Goal: Information Seeking & Learning: Learn about a topic

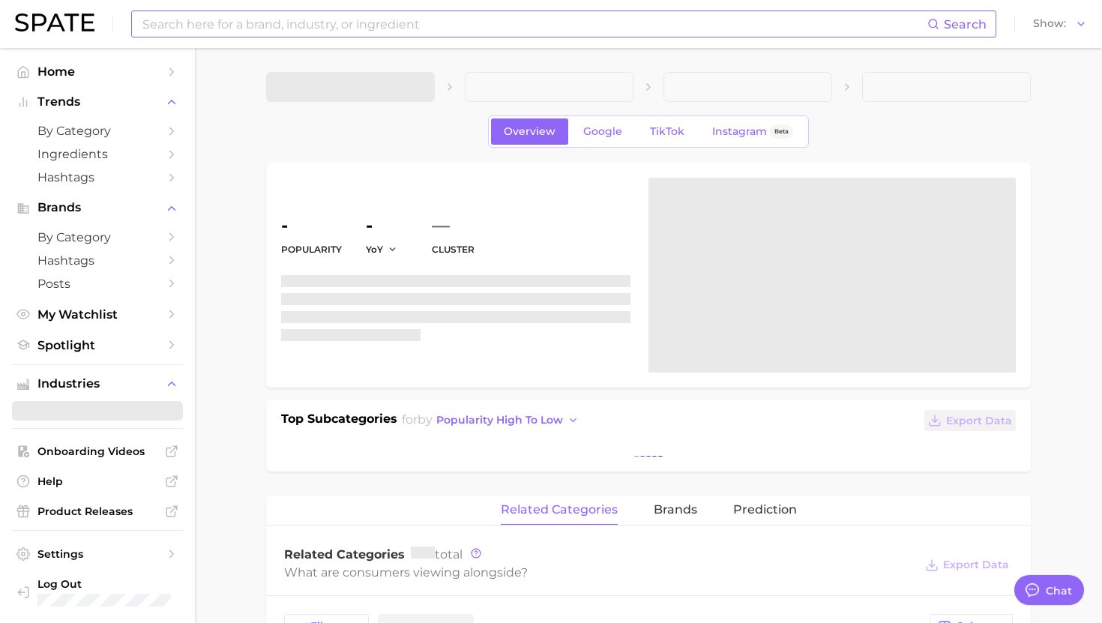
type textarea "x"
click at [260, 25] on input at bounding box center [534, 23] width 786 height 25
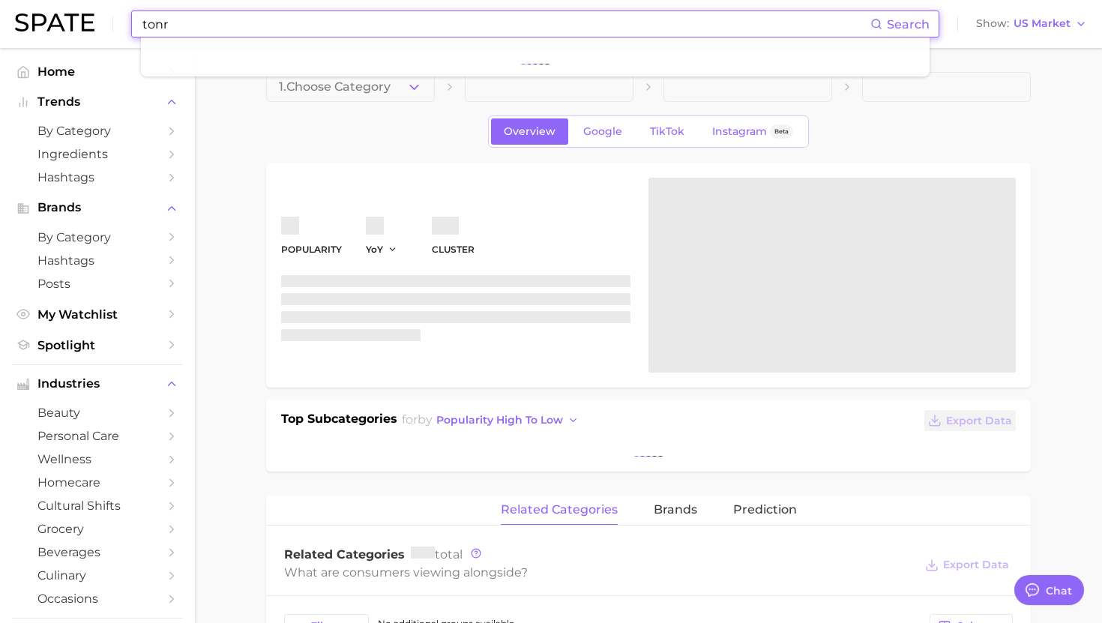
scroll to position [1505, 0]
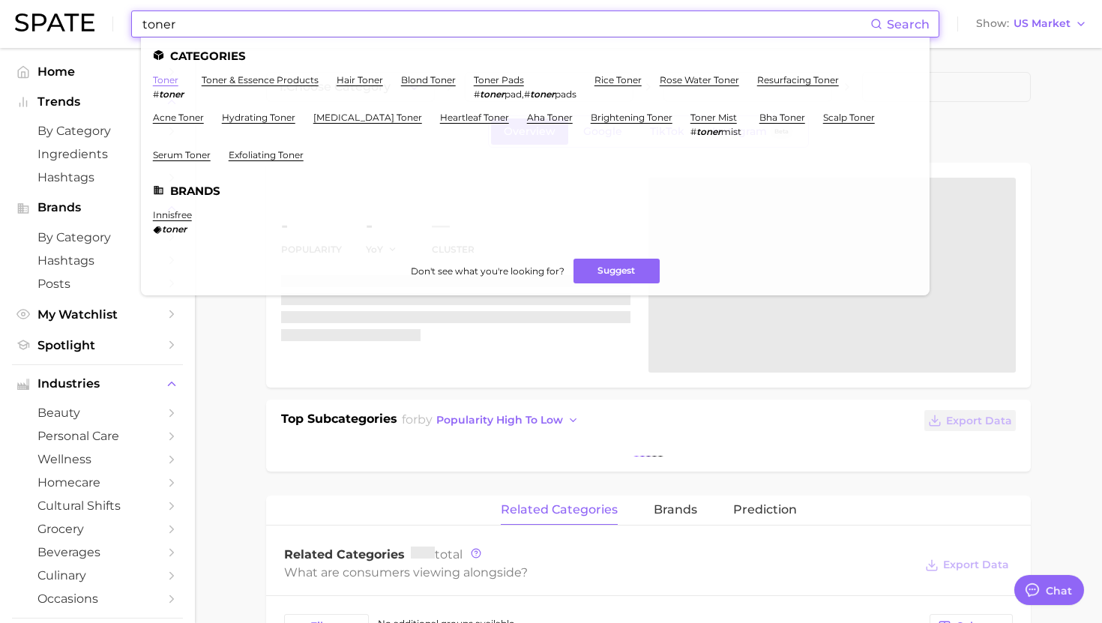
type input "toner"
click at [155, 79] on link "toner" at bounding box center [165, 79] width 25 height 11
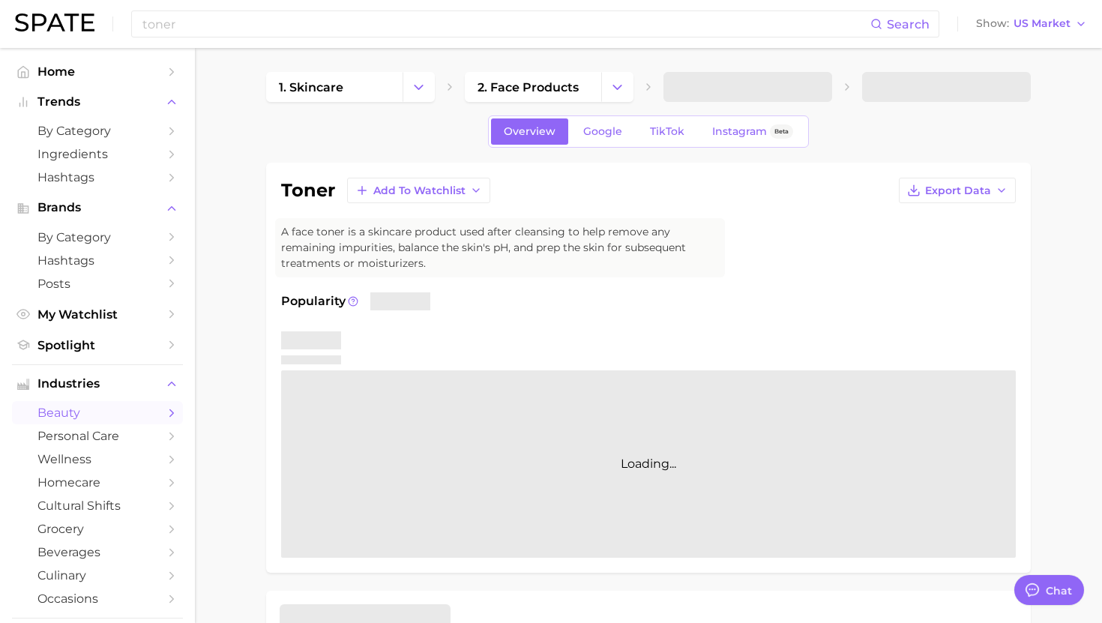
type textarea "x"
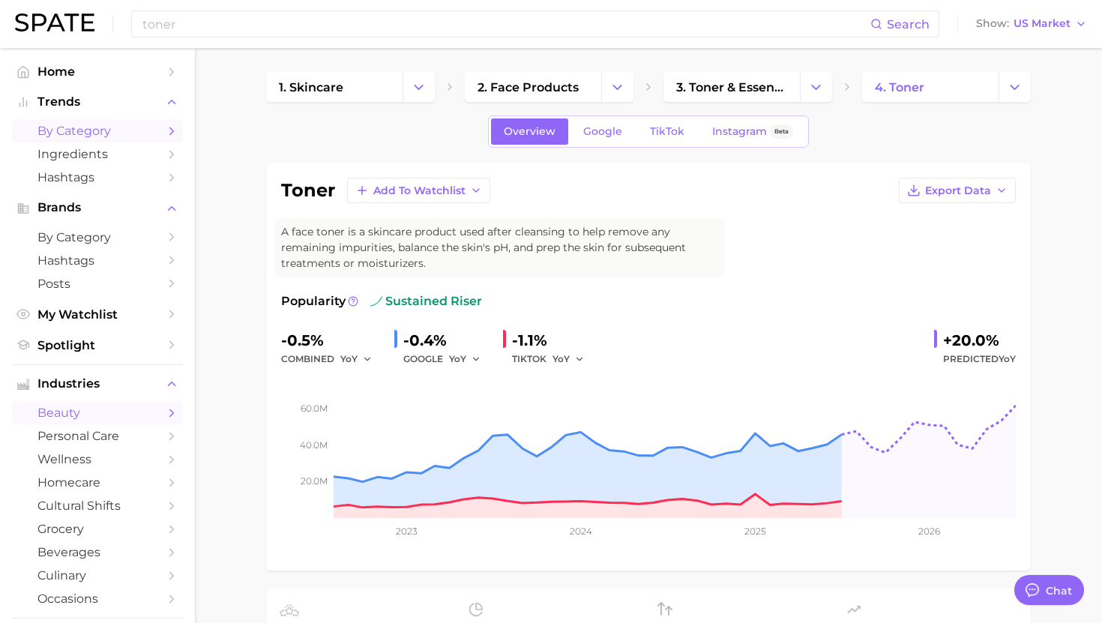
click at [155, 129] on span "by Category" at bounding box center [97, 131] width 120 height 14
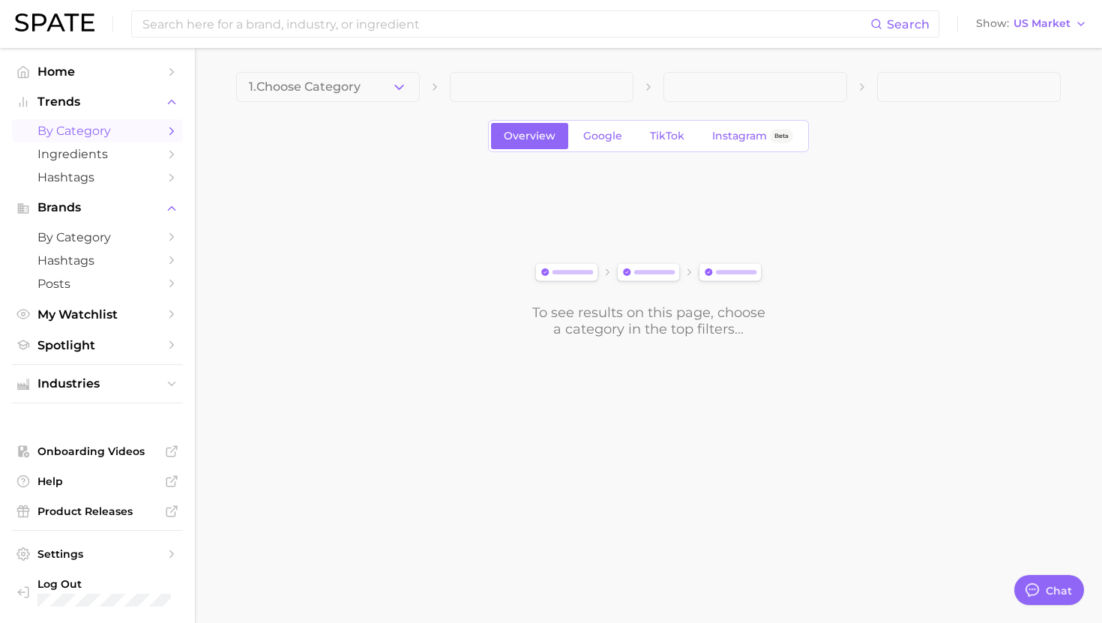
click at [363, 80] on button "1. Choose Category" at bounding box center [328, 87] width 184 height 30
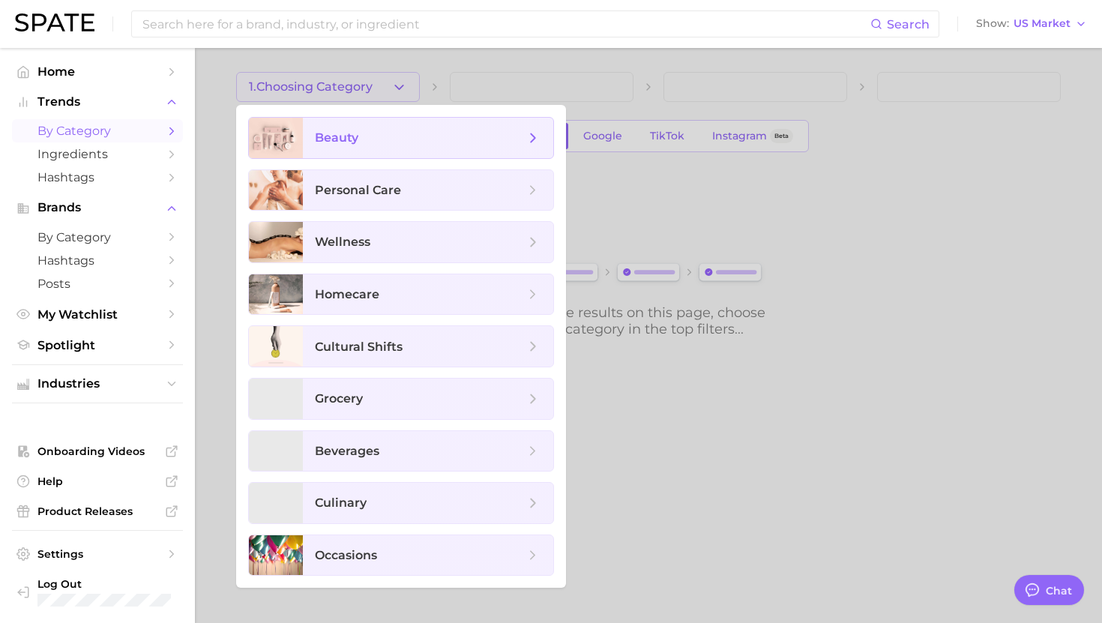
click at [379, 137] on span "beauty" at bounding box center [420, 138] width 210 height 16
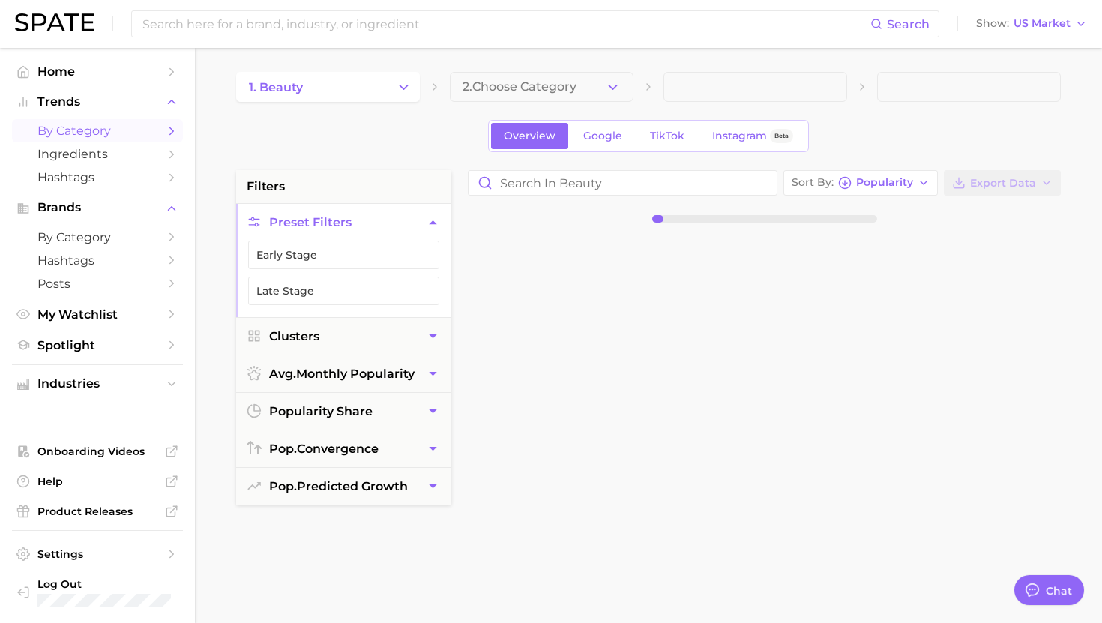
click at [496, 97] on button "2. Choose Category" at bounding box center [542, 87] width 184 height 30
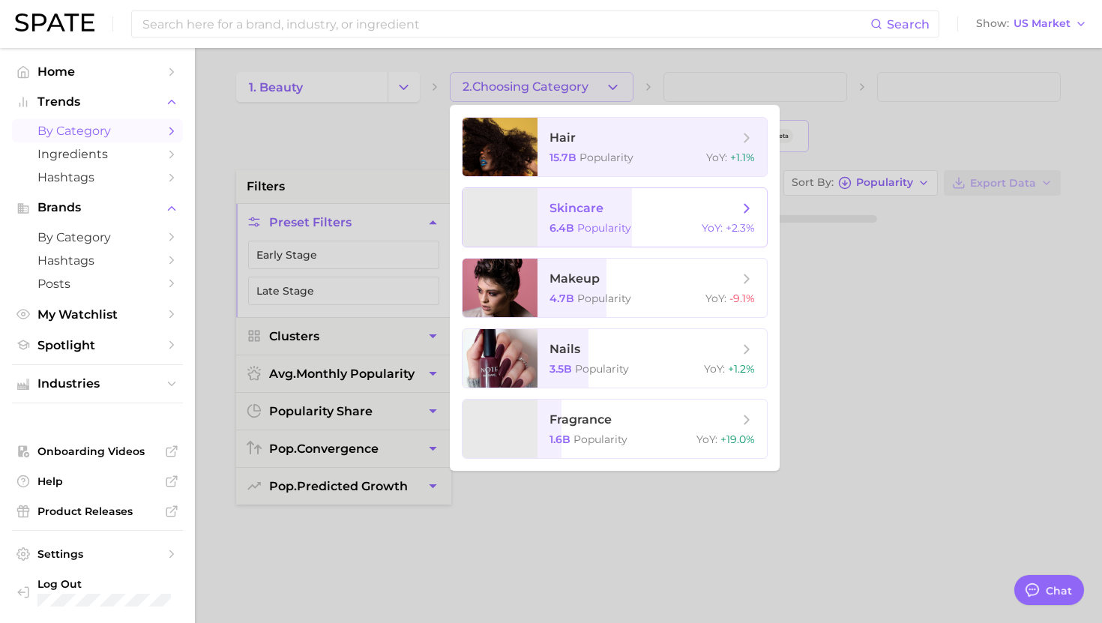
click at [565, 205] on span "skincare" at bounding box center [577, 208] width 54 height 14
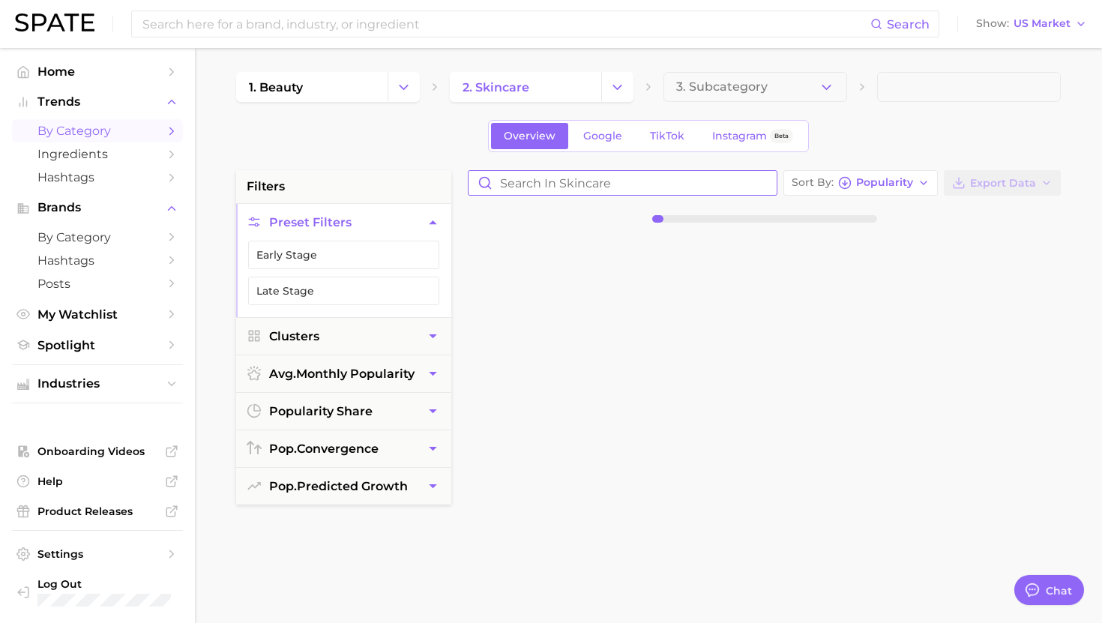
click at [565, 172] on input "Search in skincare" at bounding box center [623, 183] width 308 height 24
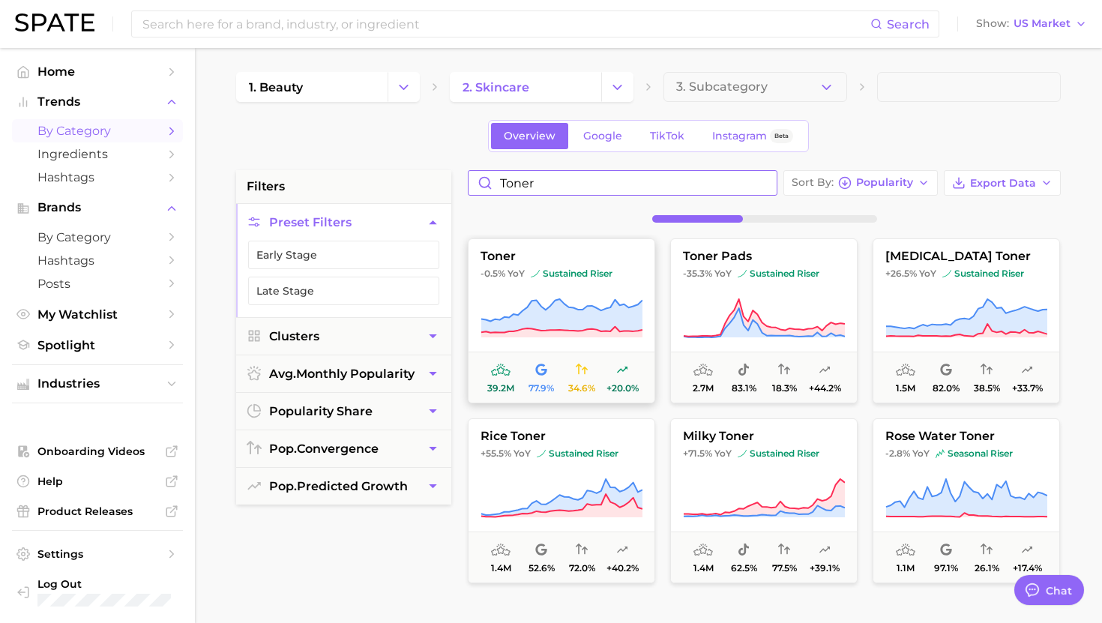
type input "toner"
click at [548, 270] on button "toner -0.5% YoY sustained riser 39.2m 77.9% 34.6% +20.0%" at bounding box center [561, 320] width 187 height 165
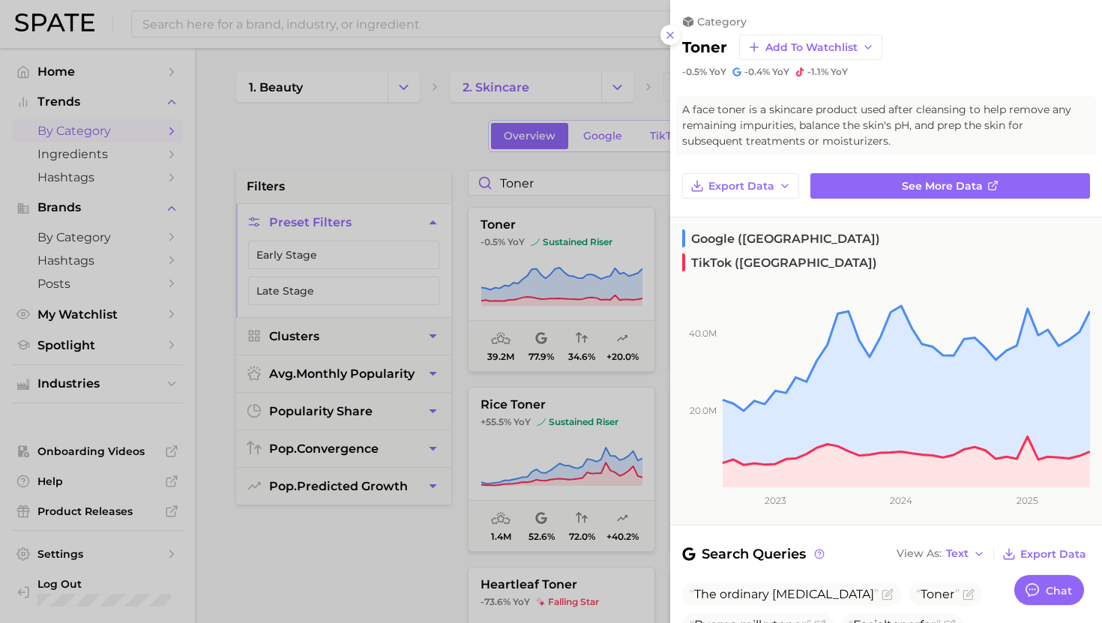
click at [609, 159] on div at bounding box center [551, 311] width 1102 height 623
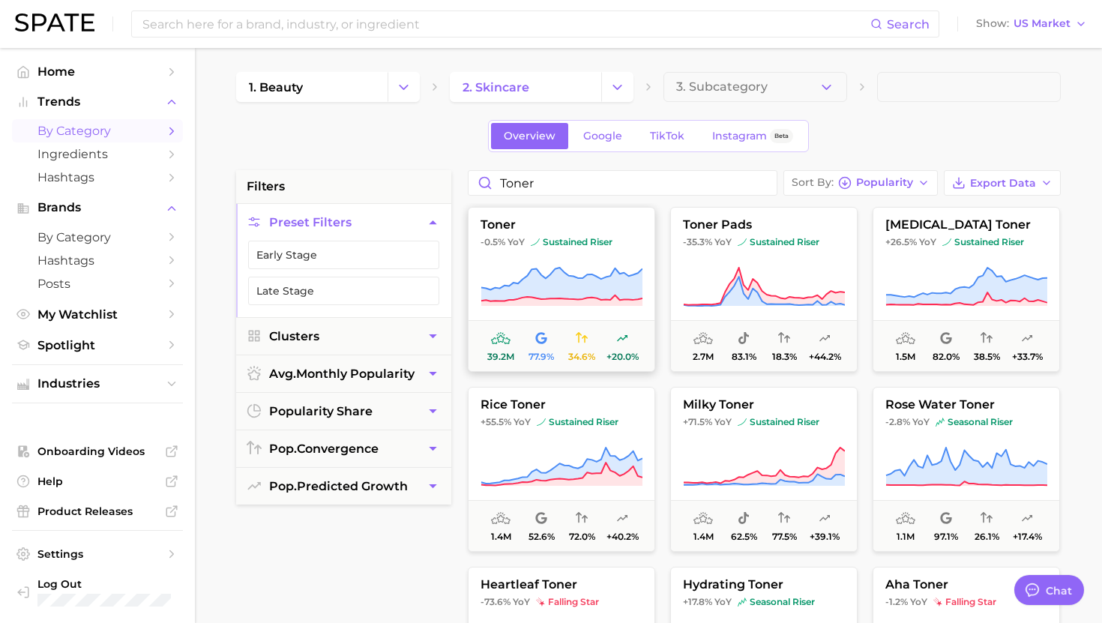
click at [603, 259] on button "toner -0.5% YoY sustained riser 39.2m 77.9% 34.6% +20.0%" at bounding box center [561, 289] width 187 height 165
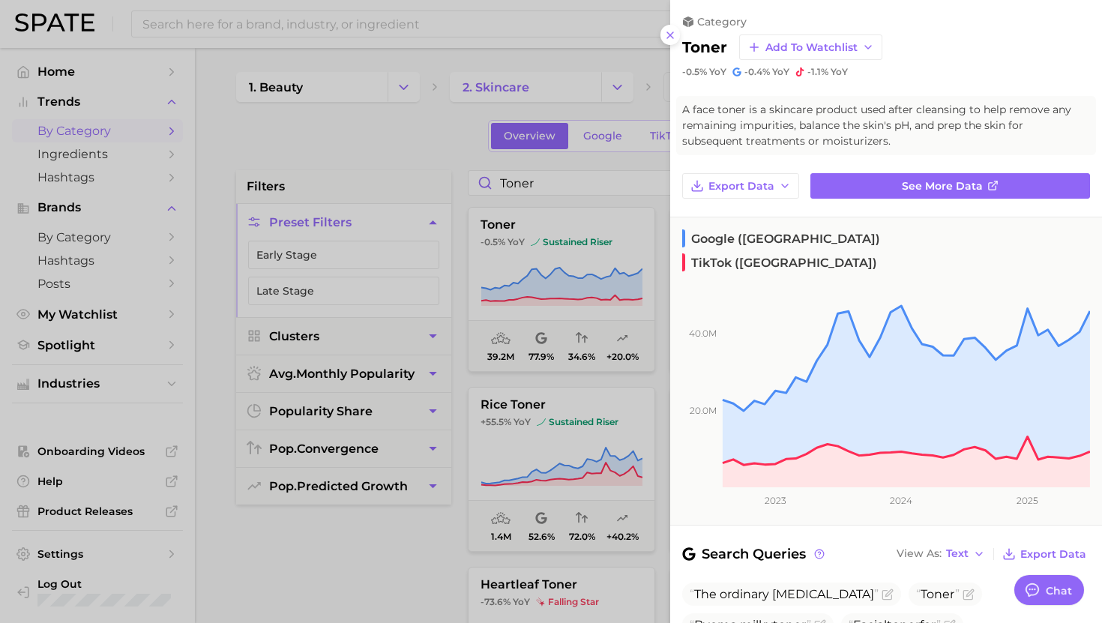
click at [579, 245] on div at bounding box center [551, 311] width 1102 height 623
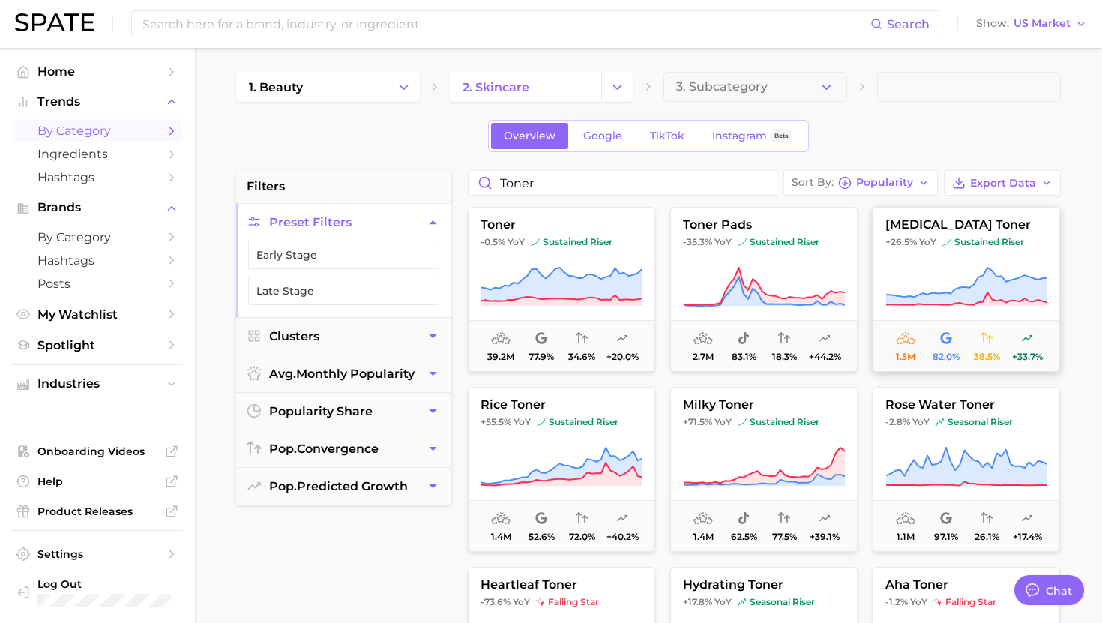
click at [968, 272] on icon at bounding box center [966, 287] width 162 height 42
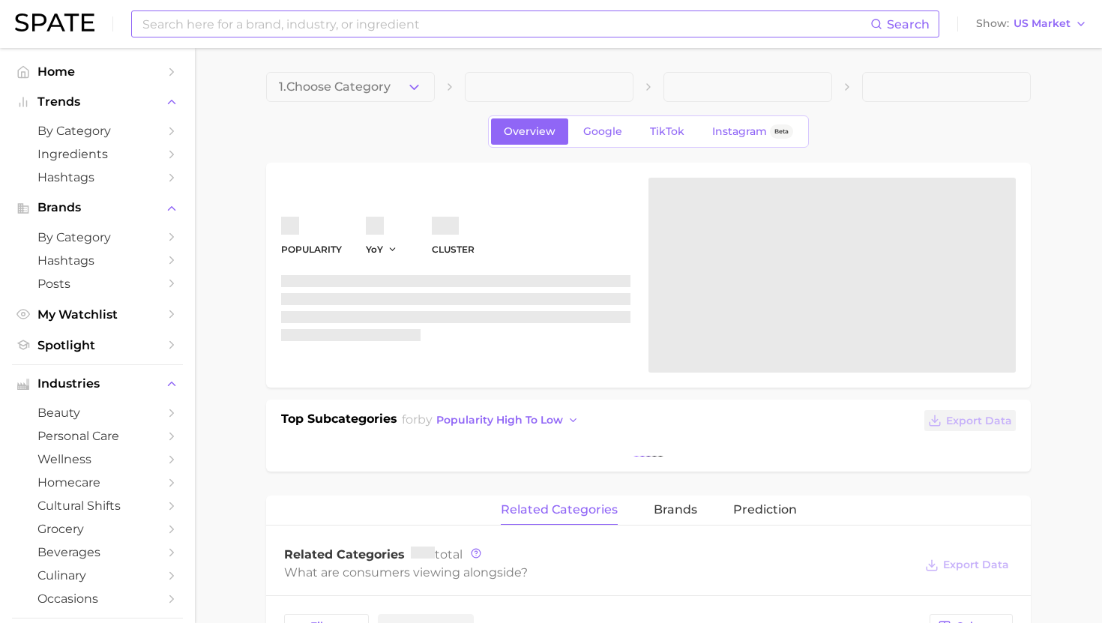
click at [290, 18] on input at bounding box center [505, 23] width 729 height 25
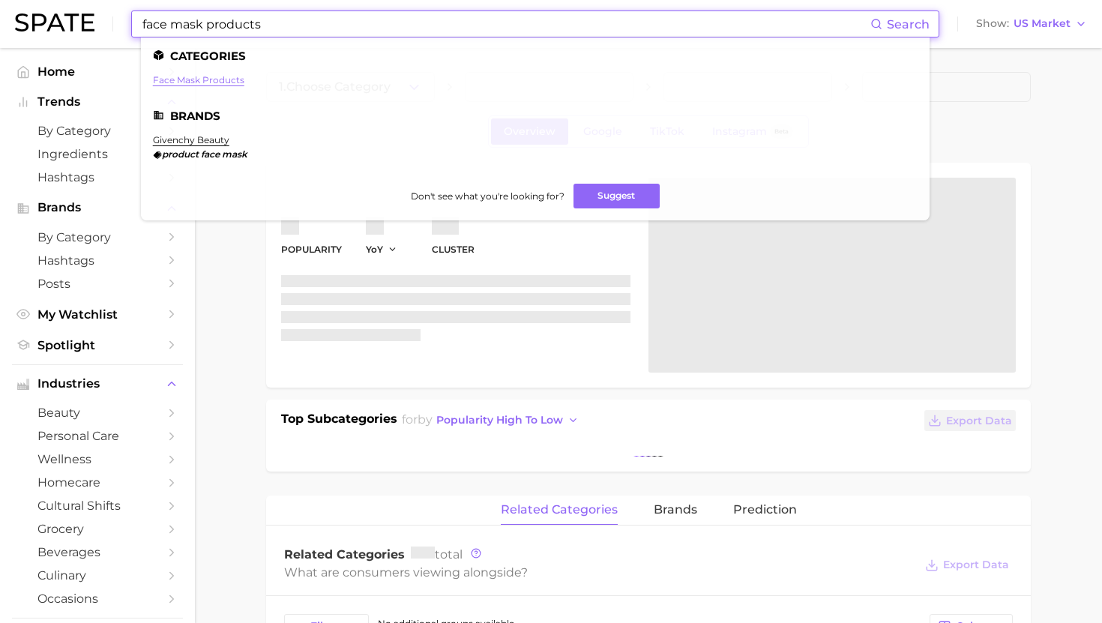
type input "face mask products"
click at [181, 81] on link "face mask products" at bounding box center [198, 79] width 91 height 11
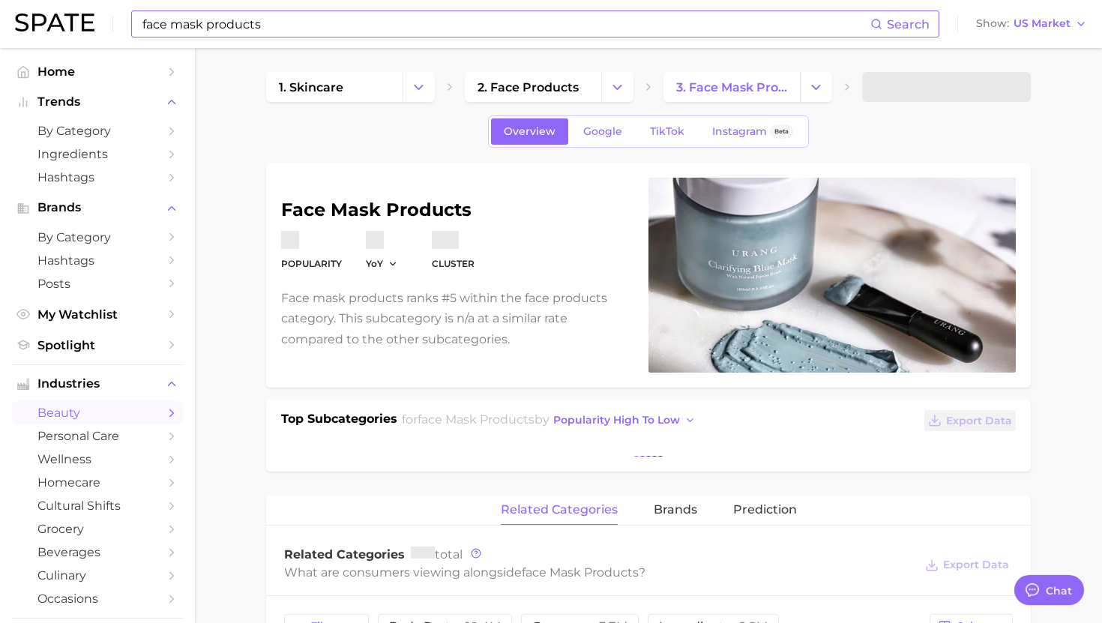
type textarea "x"
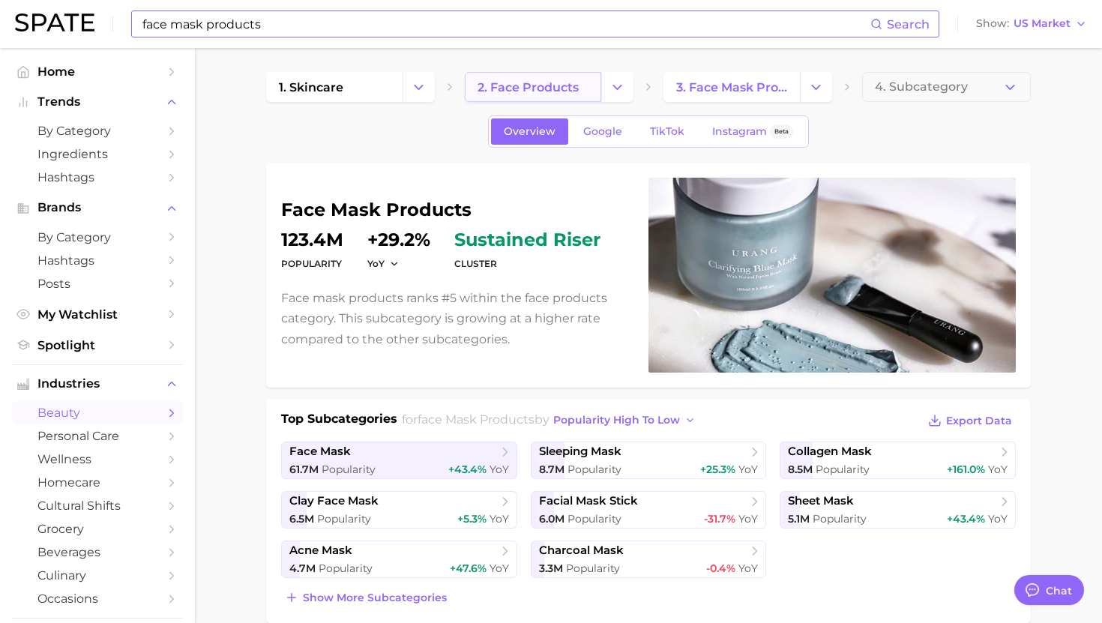
click at [577, 88] on span "2. face products" at bounding box center [528, 87] width 101 height 14
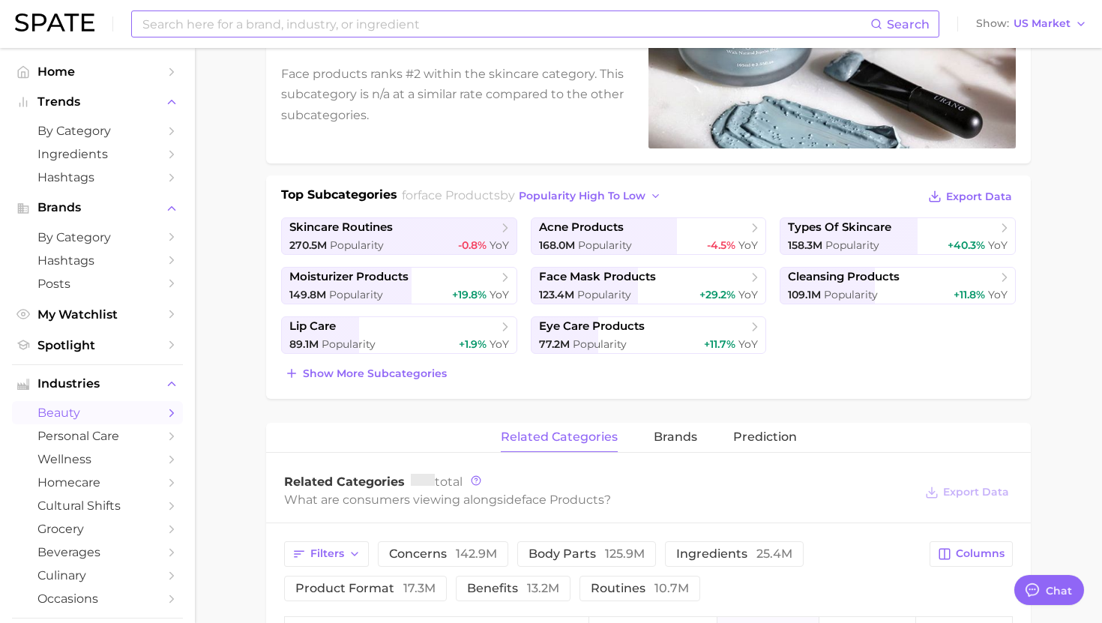
scroll to position [246, 0]
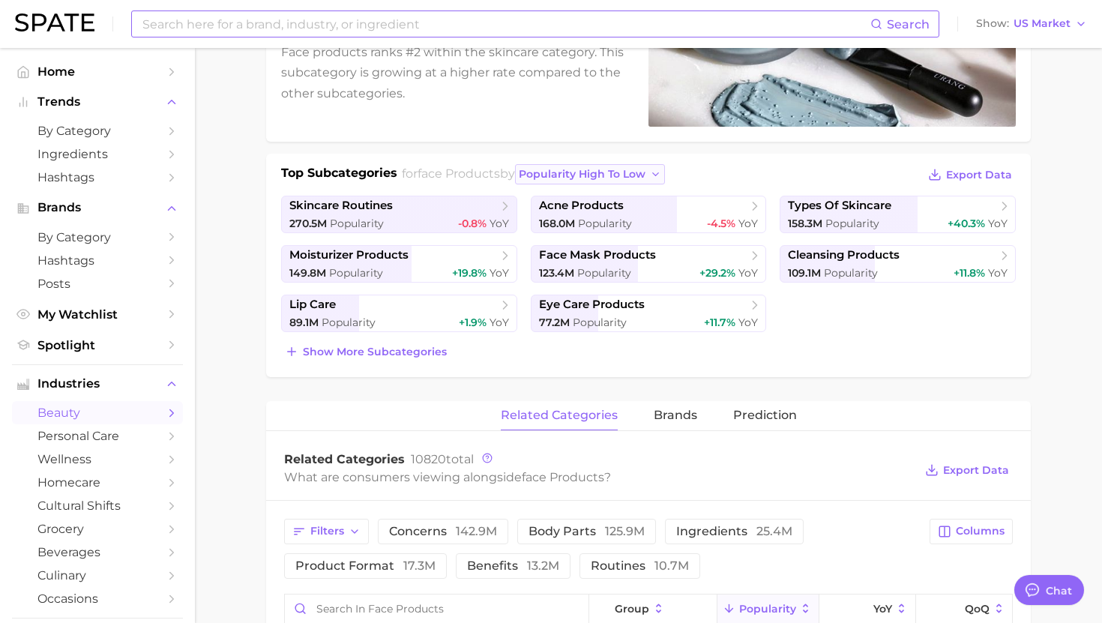
click at [647, 184] on button "popularity high to low" at bounding box center [590, 174] width 151 height 20
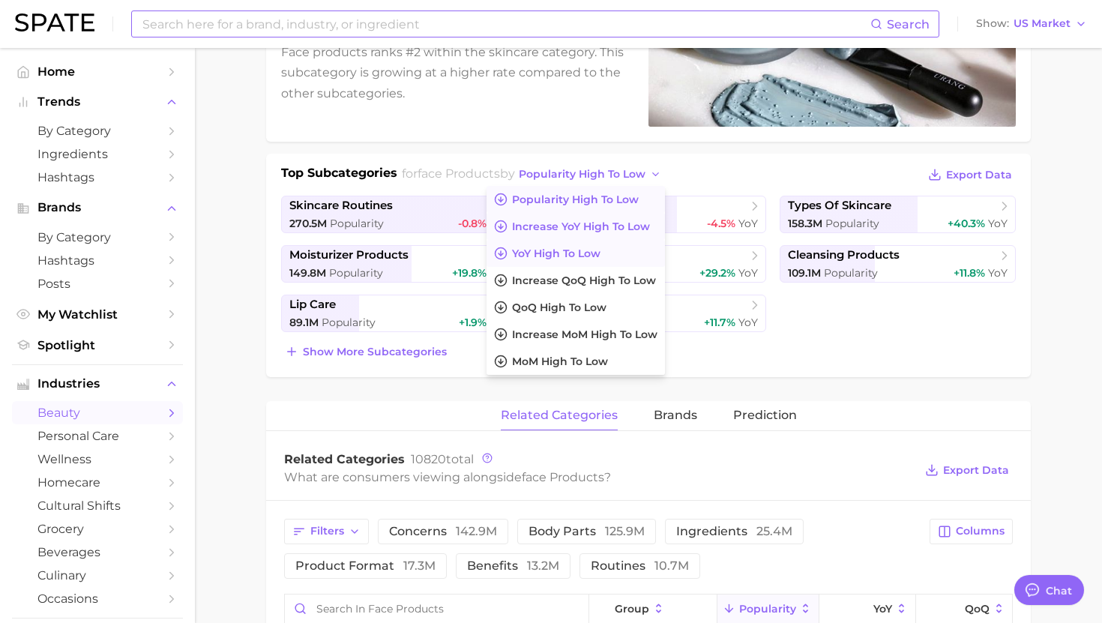
click at [609, 228] on span "Increase YoY high to low" at bounding box center [581, 226] width 138 height 13
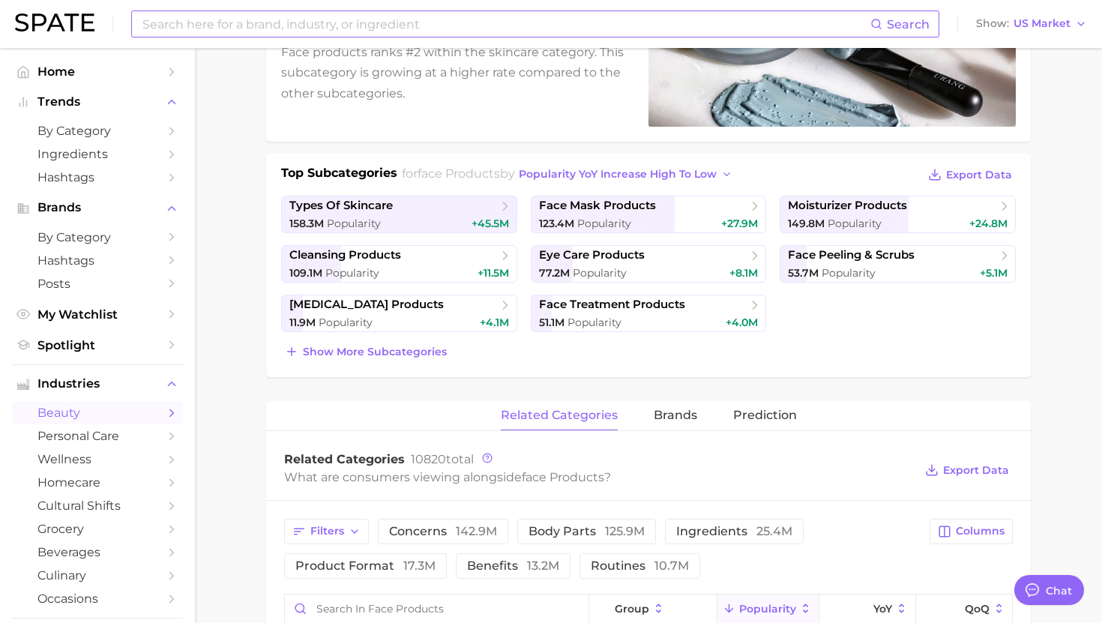
click at [427, 19] on input at bounding box center [505, 23] width 729 height 25
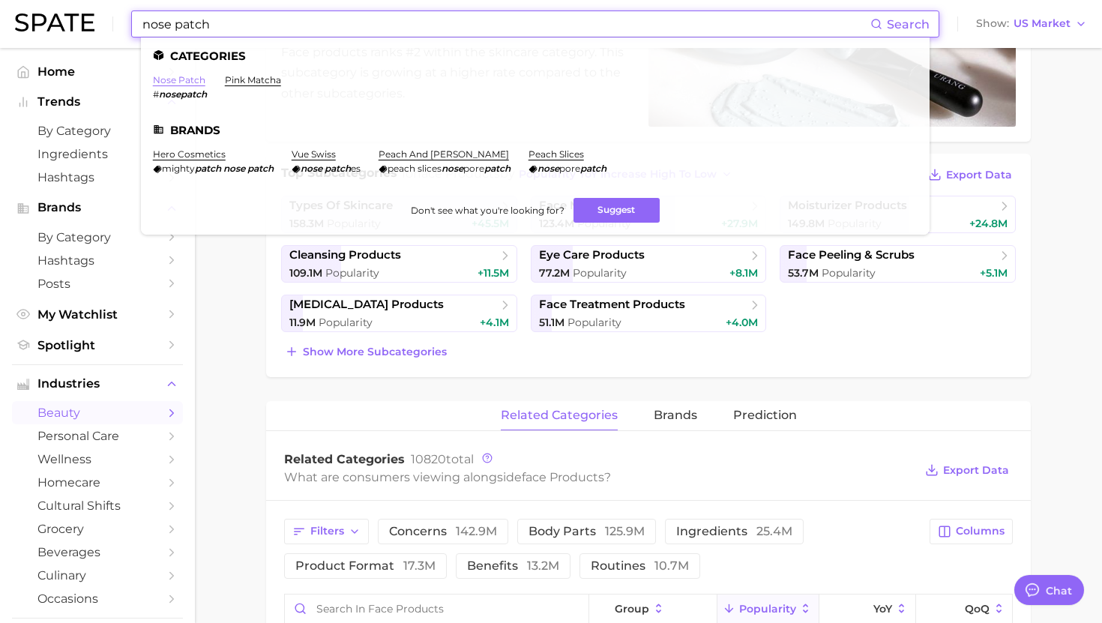
type input "nose patch"
click at [181, 81] on link "nose patch" at bounding box center [179, 79] width 52 height 11
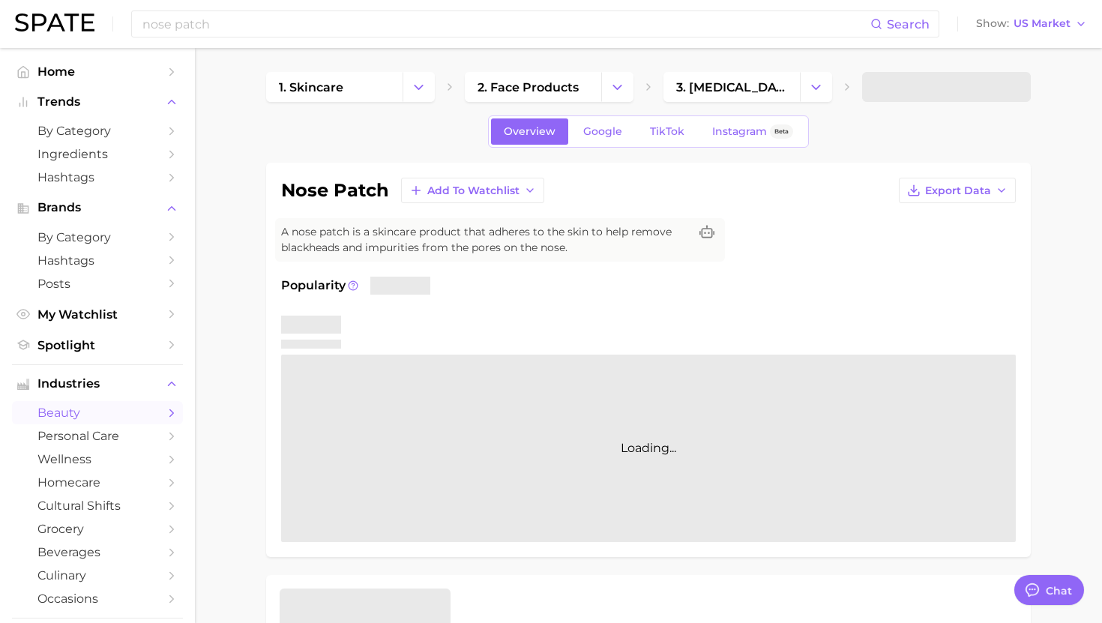
type textarea "x"
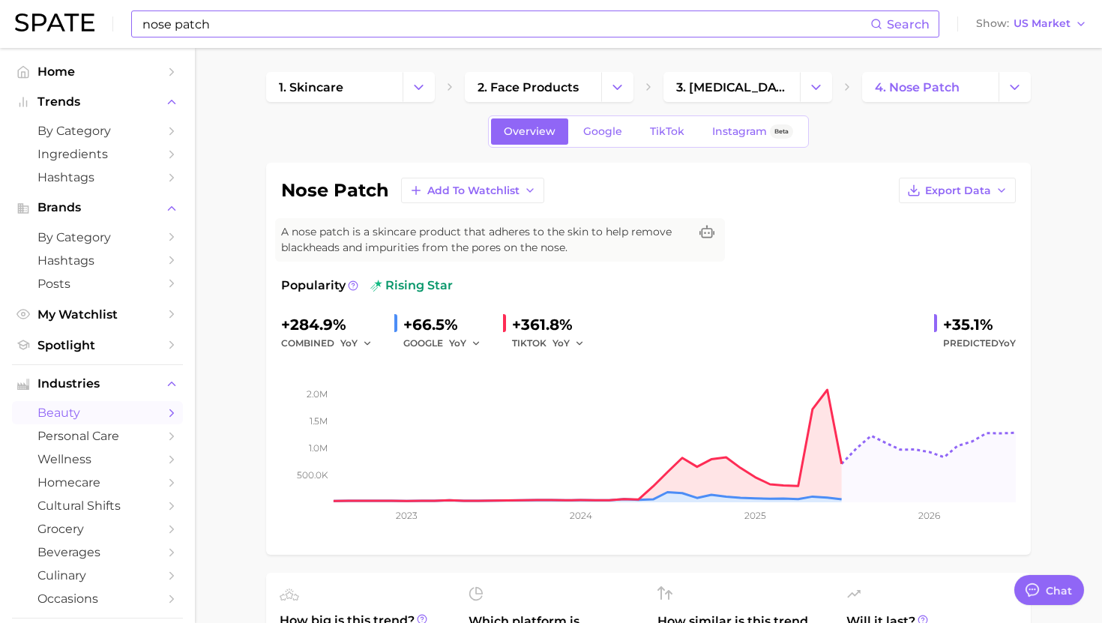
click at [409, 32] on input "nose patch" at bounding box center [505, 23] width 729 height 25
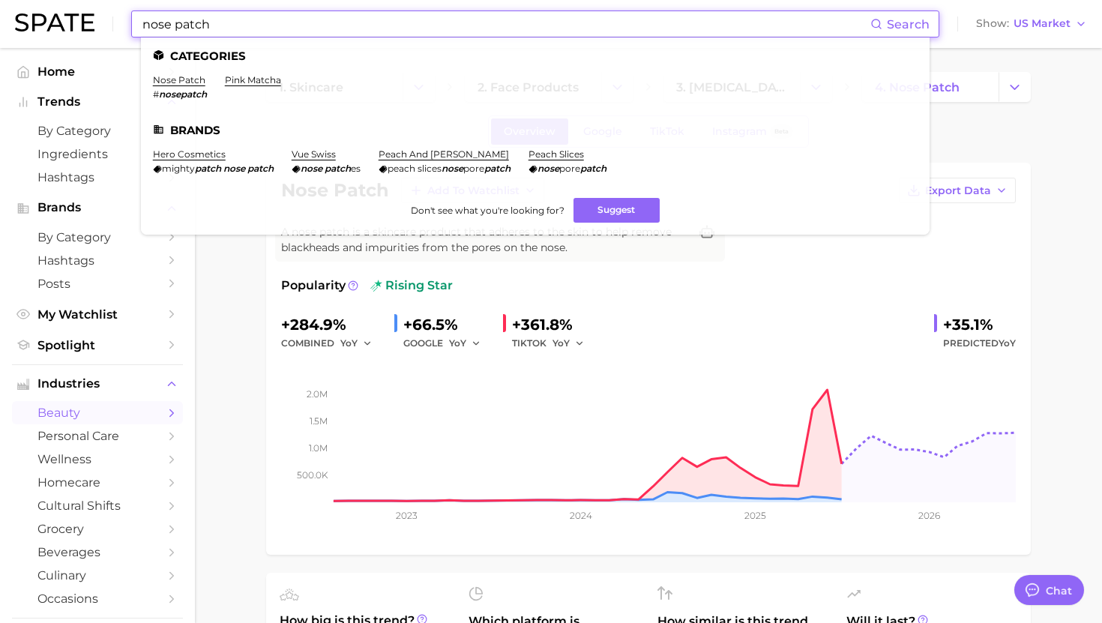
click at [409, 32] on input "nose patch" at bounding box center [505, 23] width 729 height 25
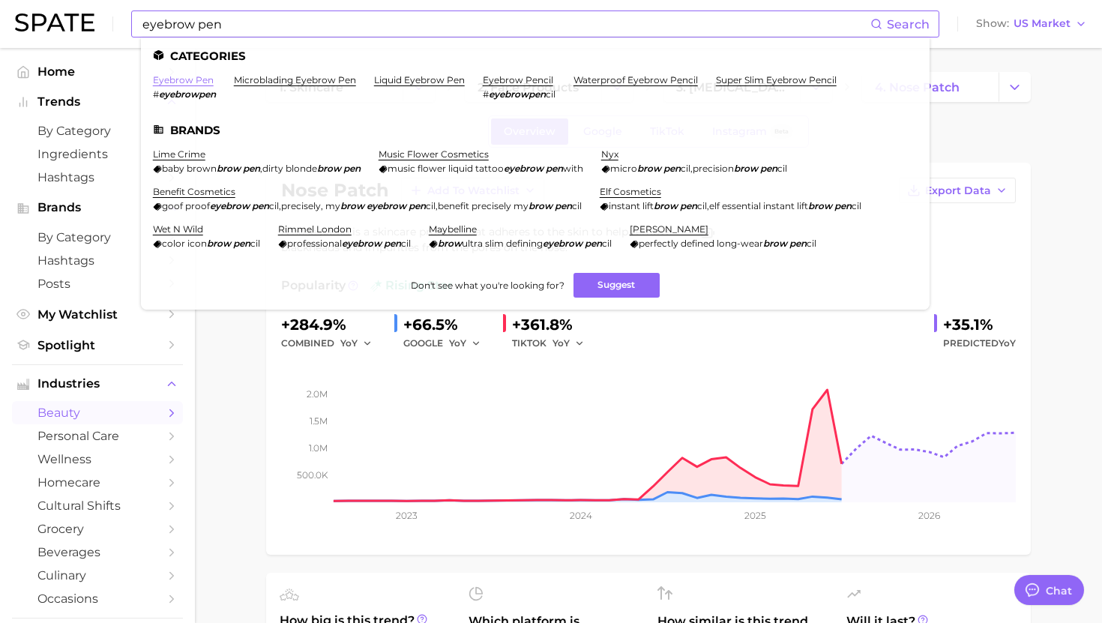
click at [201, 84] on link "eyebrow pen" at bounding box center [183, 79] width 61 height 11
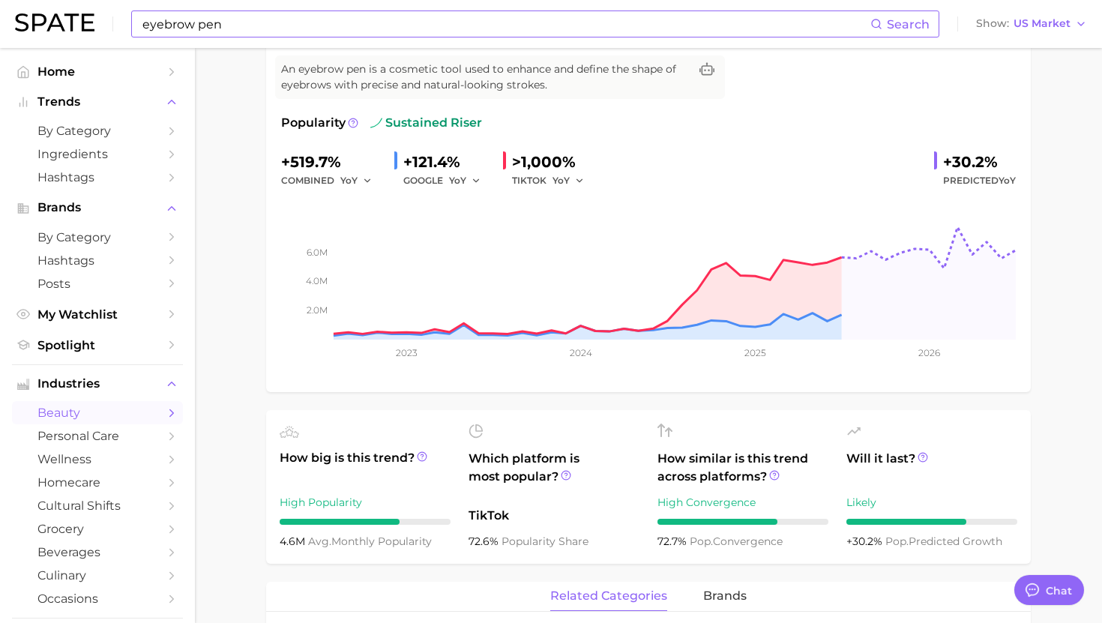
scroll to position [63, 0]
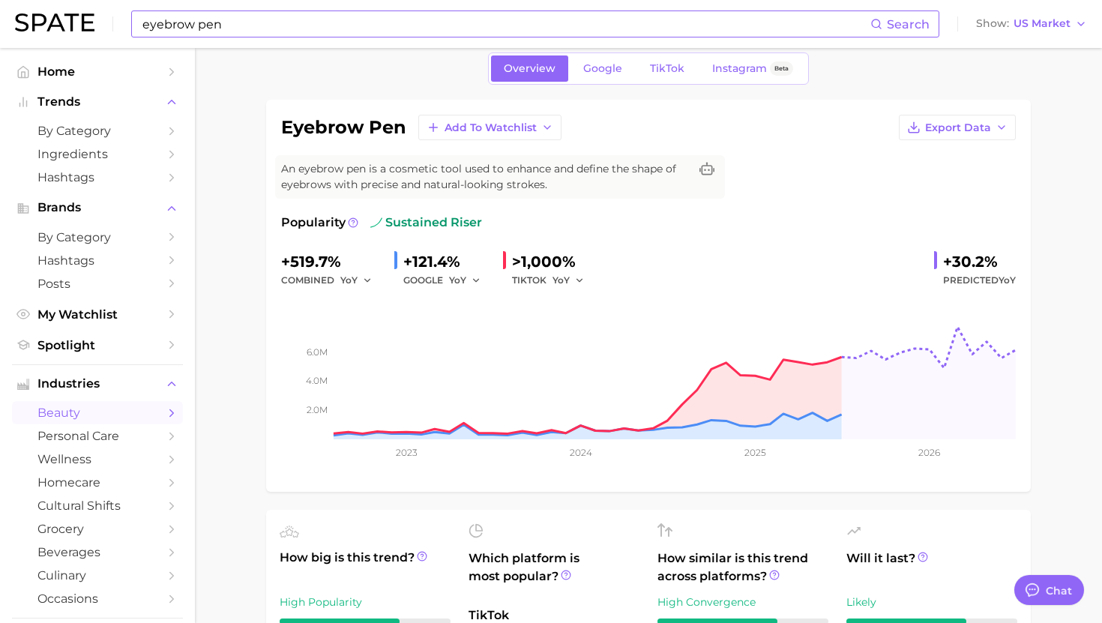
click at [424, 29] on input "eyebrow pen" at bounding box center [505, 23] width 729 height 25
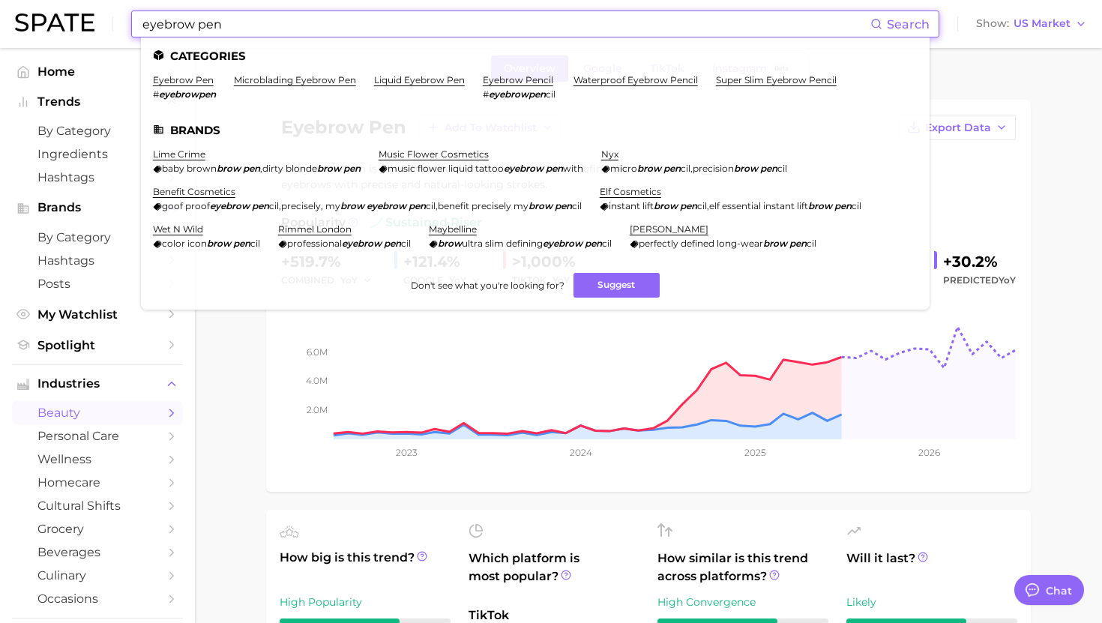
click at [424, 29] on input "eyebrow pen" at bounding box center [505, 23] width 729 height 25
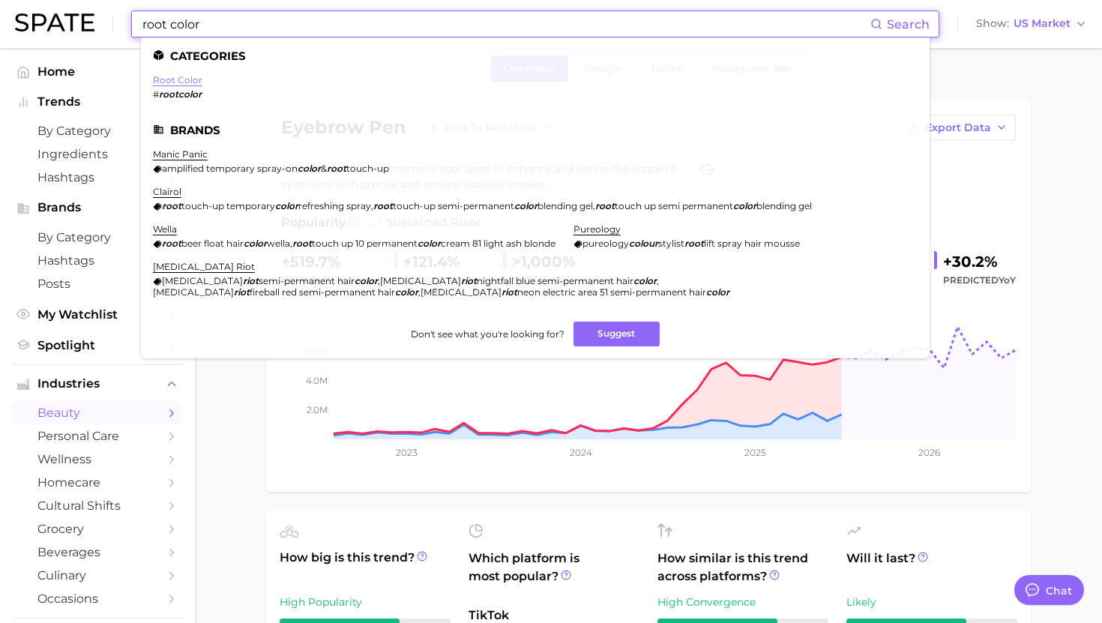
type input "root color"
click at [193, 78] on link "root color" at bounding box center [177, 79] width 49 height 11
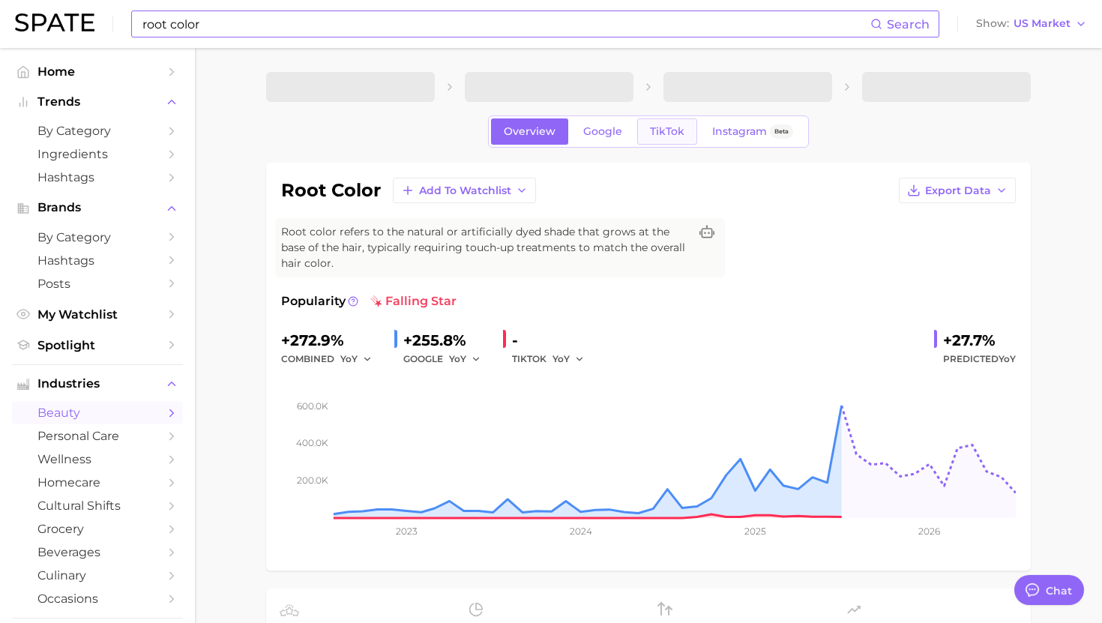
click at [685, 136] on link "TikTok" at bounding box center [667, 131] width 60 height 26
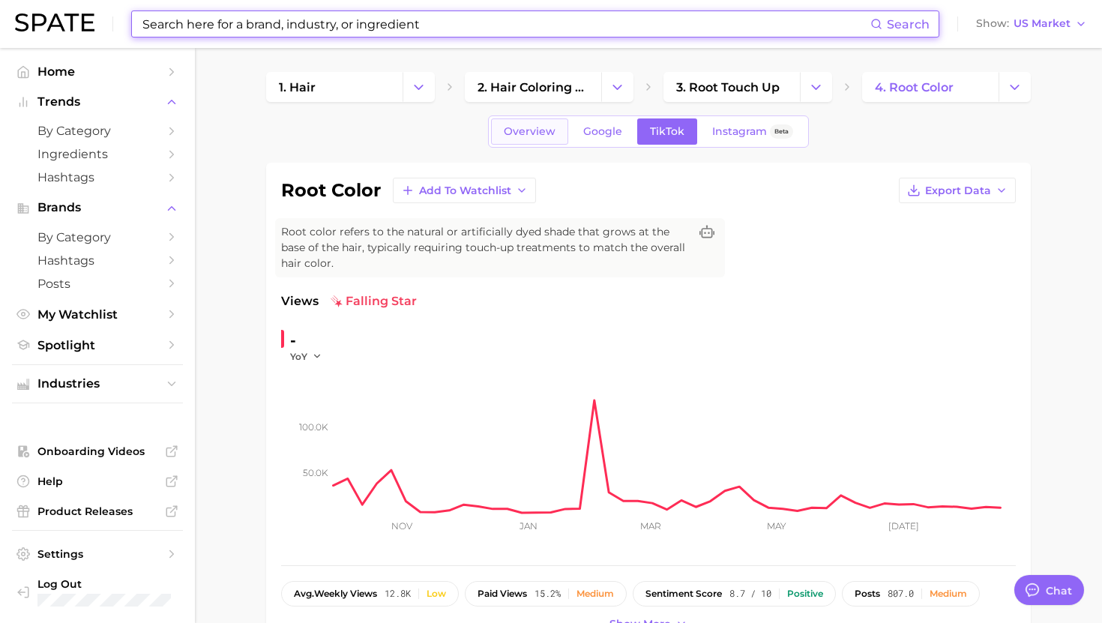
click at [528, 119] on link "Overview" at bounding box center [529, 131] width 77 height 26
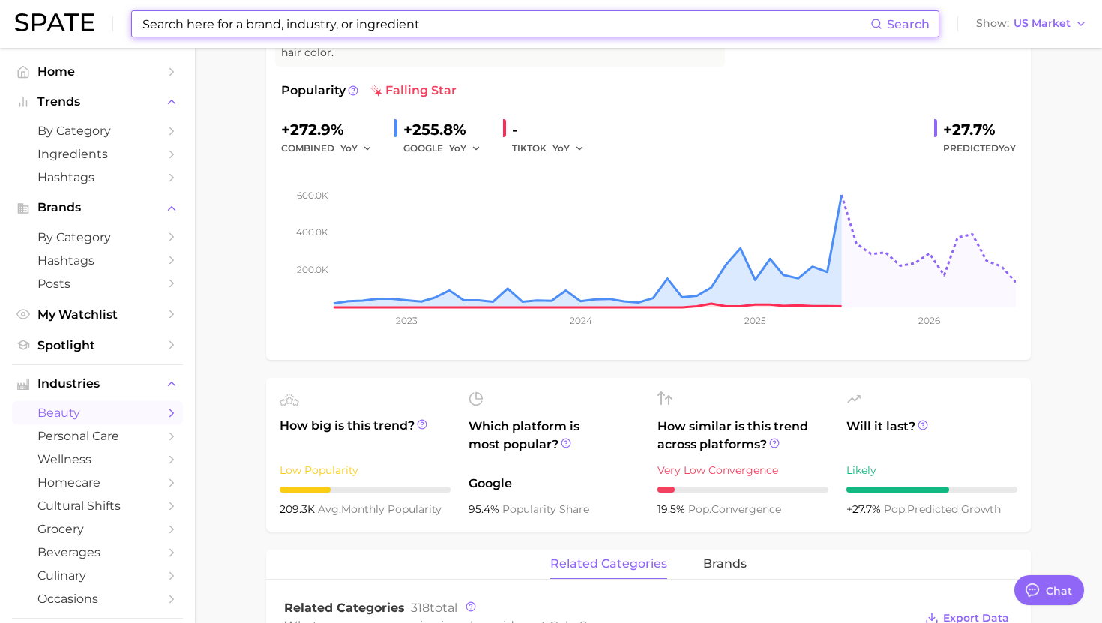
scroll to position [211, 0]
click at [429, 24] on input at bounding box center [505, 23] width 729 height 25
type input "d"
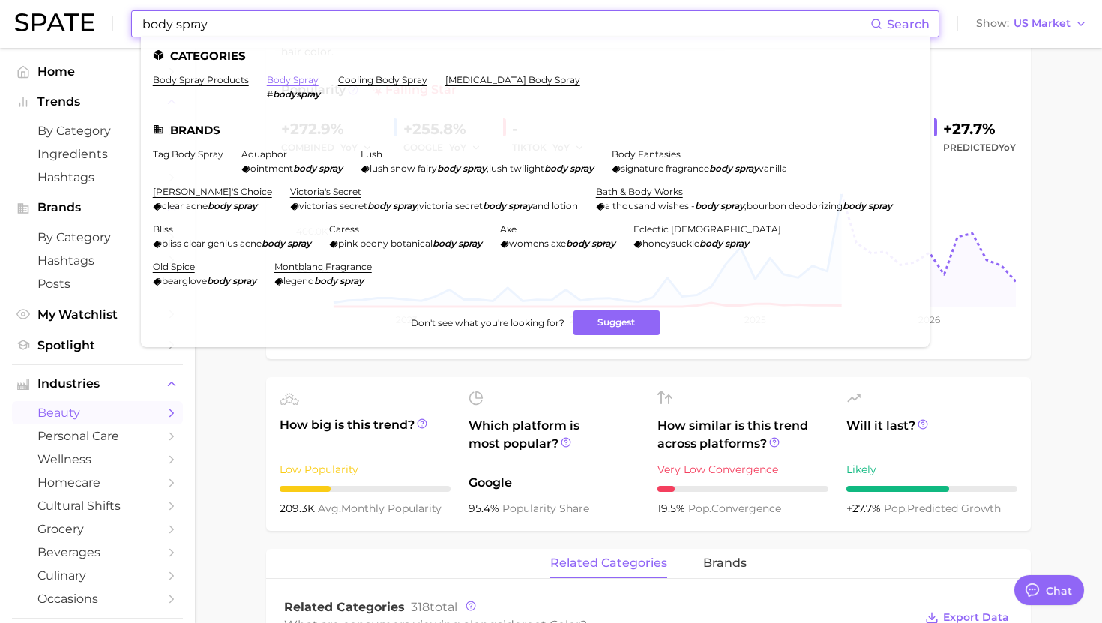
type input "body spray"
click at [294, 77] on link "body spray" at bounding box center [293, 79] width 52 height 11
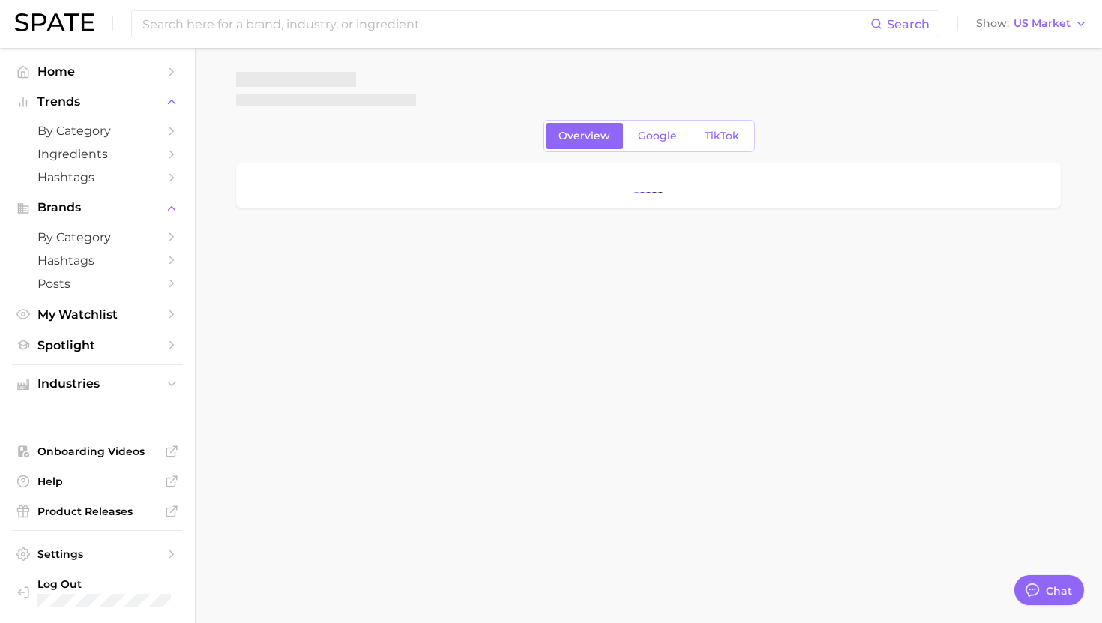
type textarea "x"
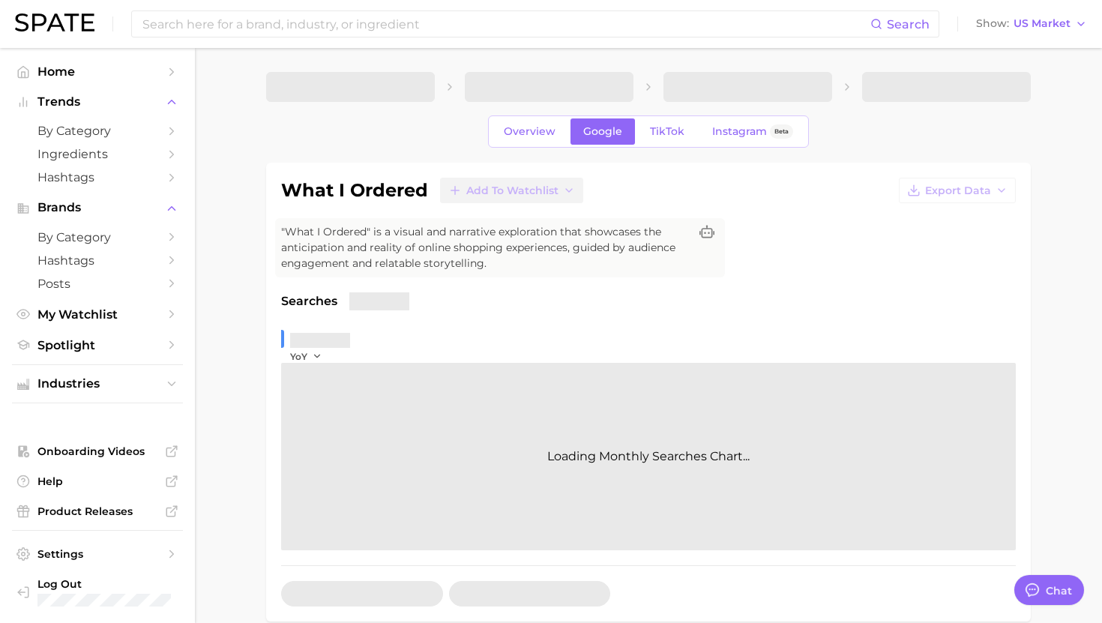
scroll to position [179, 0]
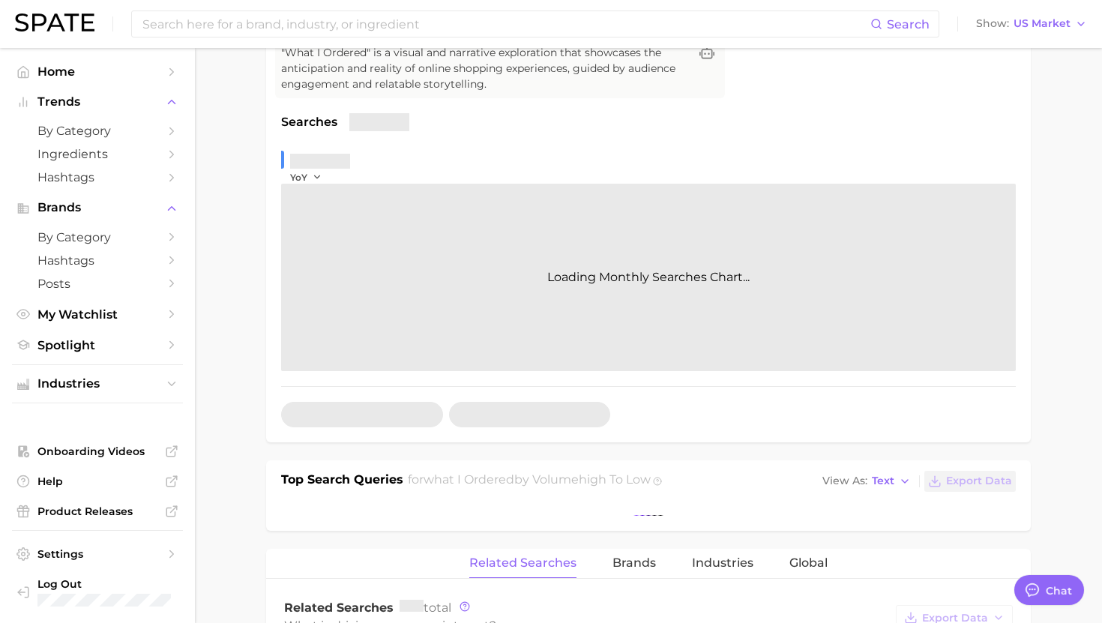
type textarea "x"
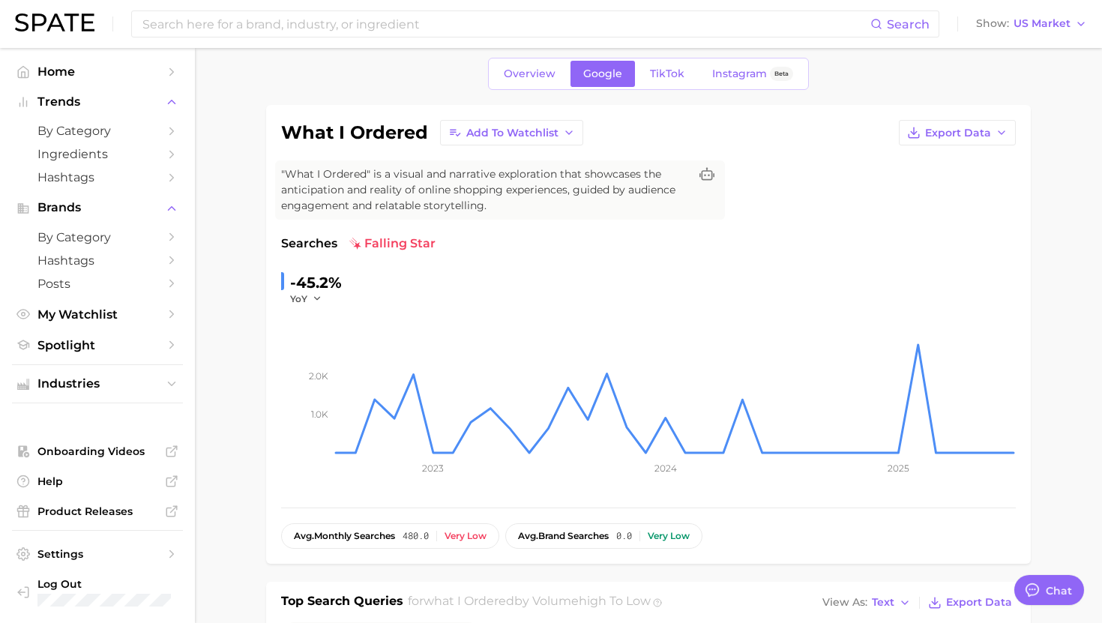
scroll to position [0, 0]
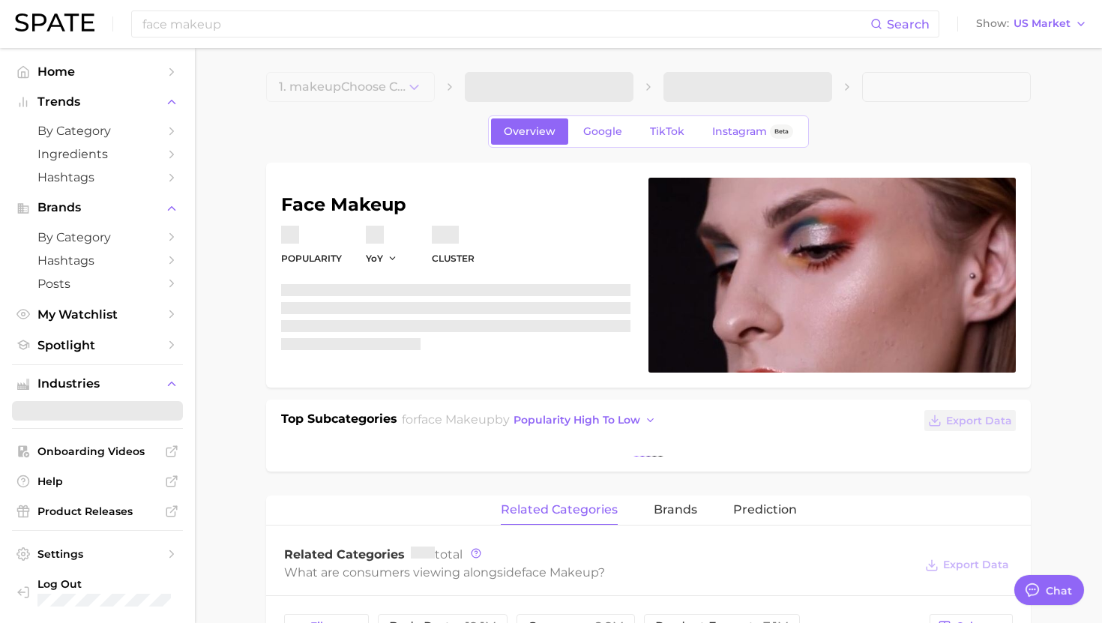
scroll to position [858, 0]
type textarea "x"
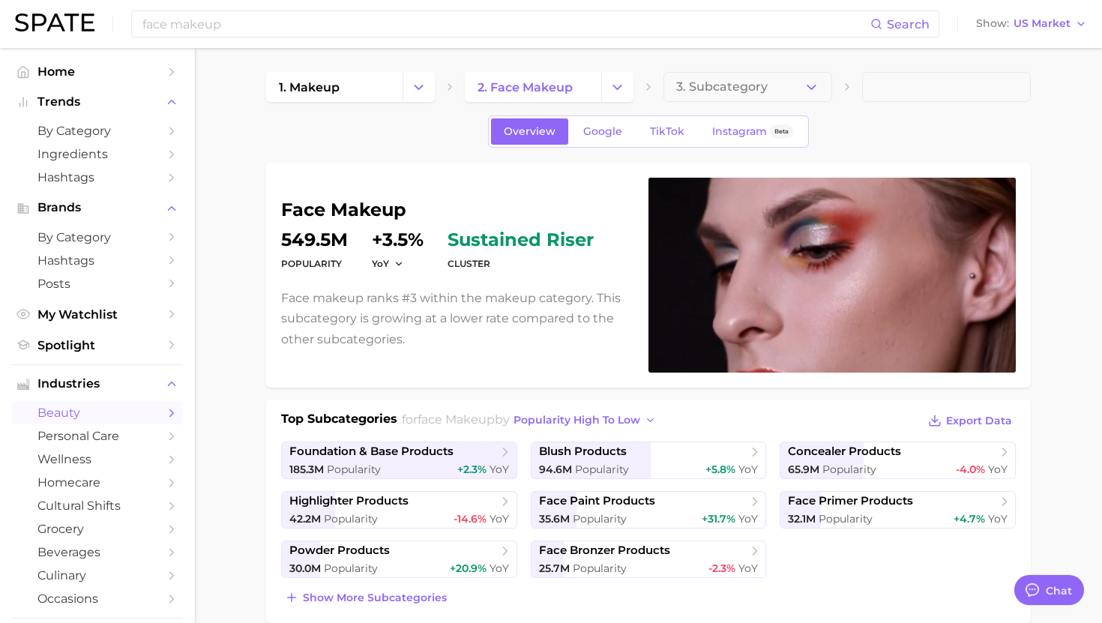
scroll to position [1505, 0]
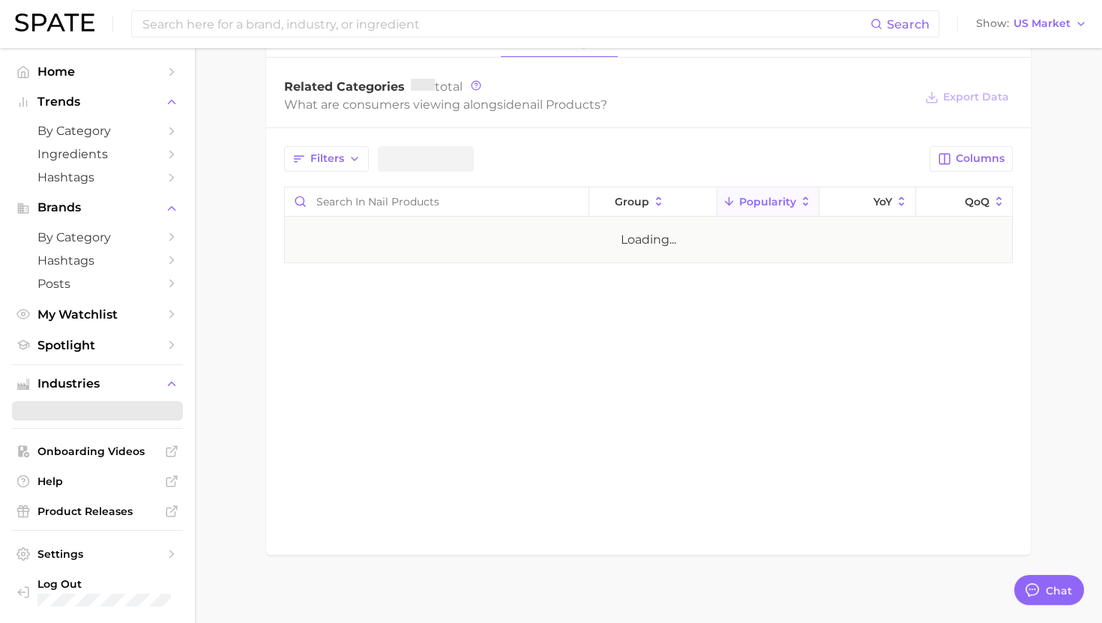
scroll to position [474, 0]
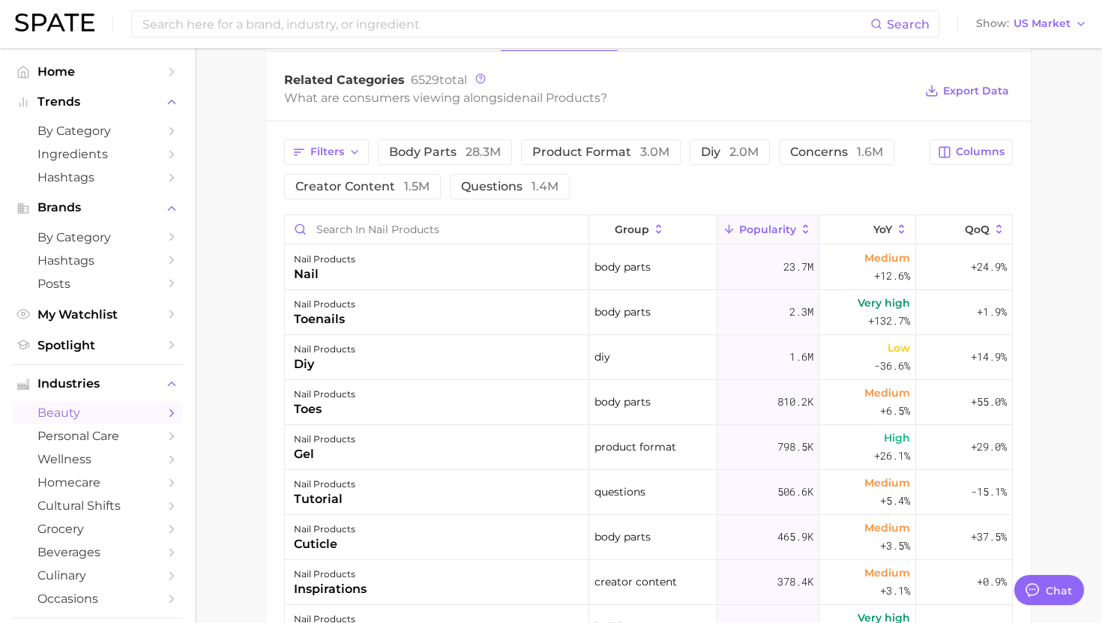
type textarea "x"
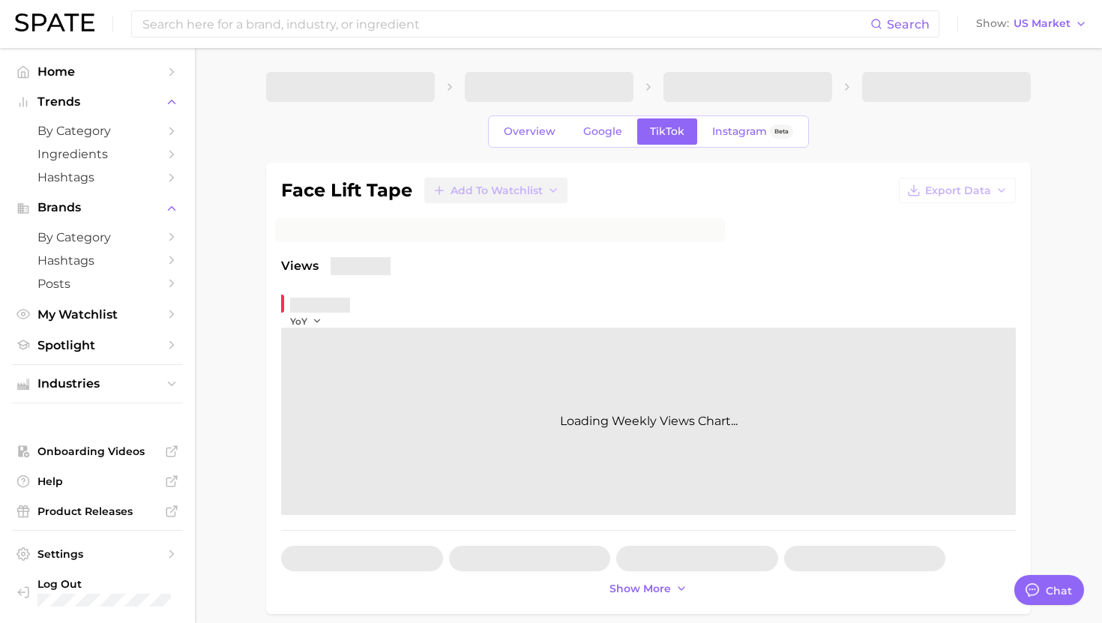
type textarea "x"
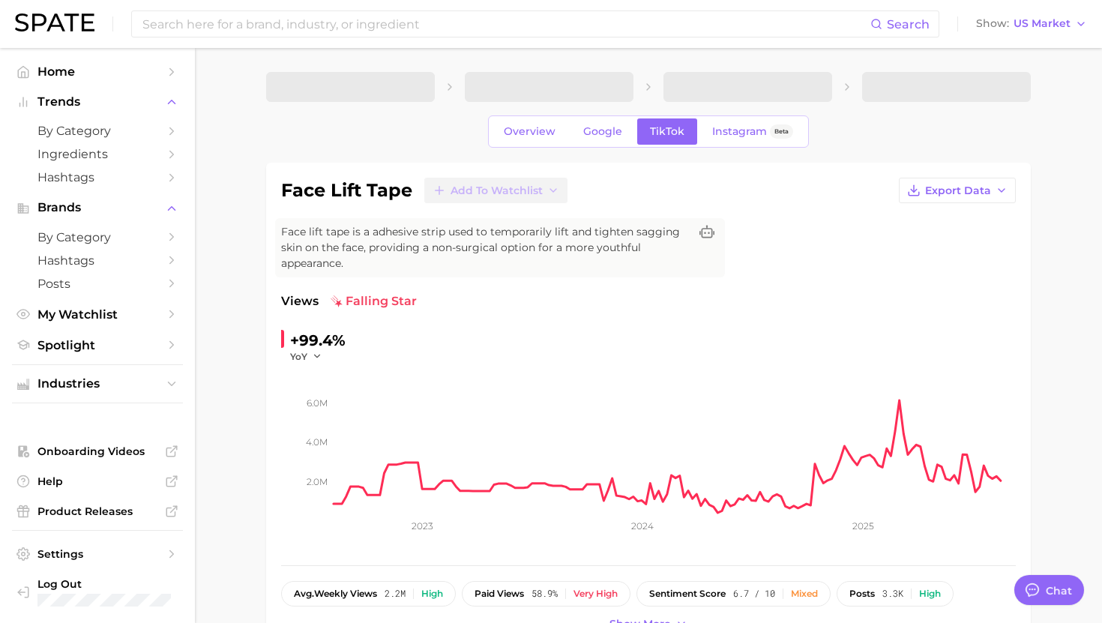
scroll to position [1434, 0]
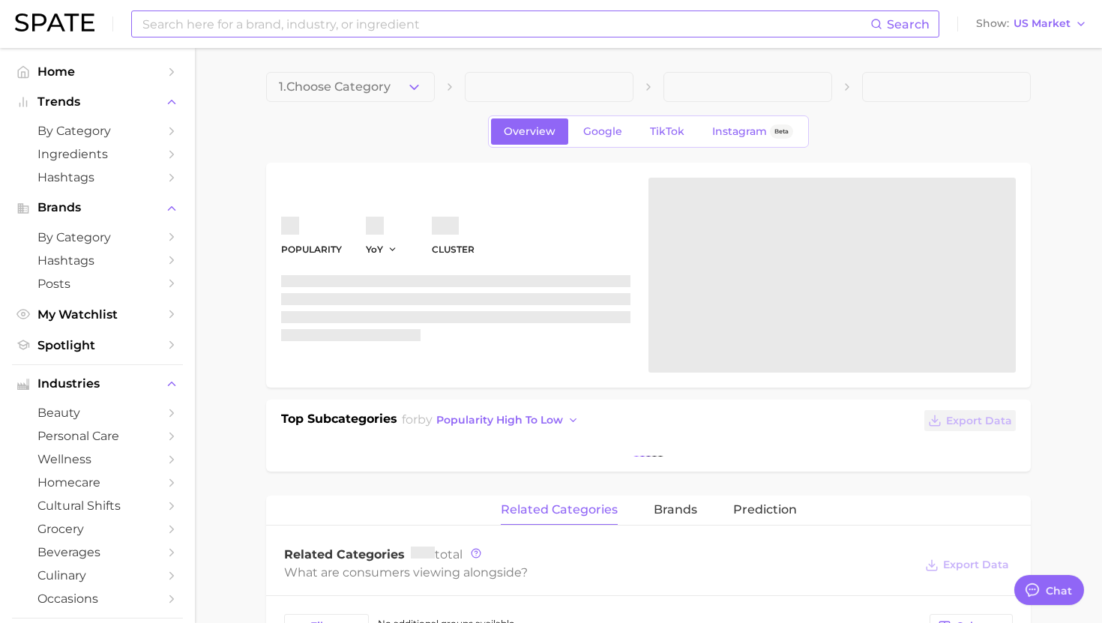
click at [194, 21] on input at bounding box center [505, 23] width 729 height 25
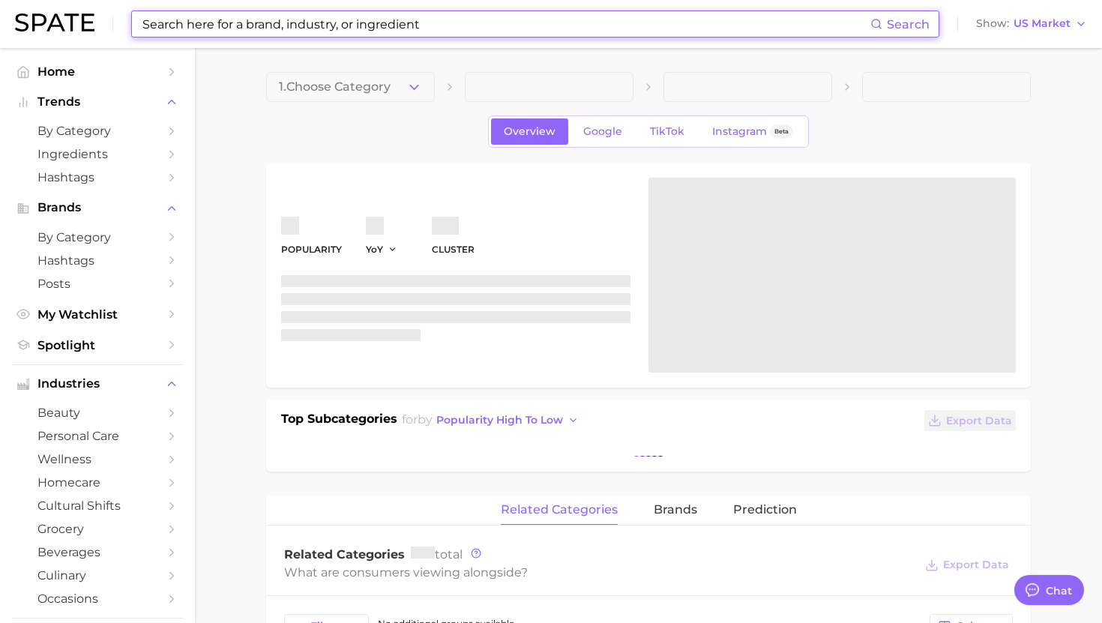
scroll to position [1505, 0]
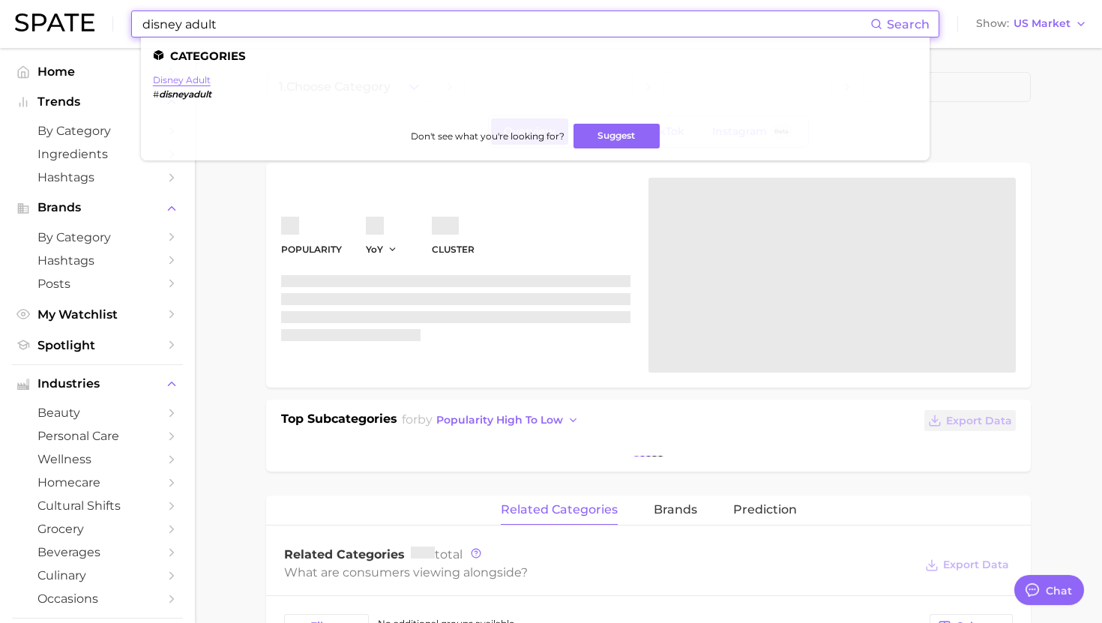
type input "disney adult"
click at [184, 79] on link "disney adult" at bounding box center [182, 79] width 58 height 11
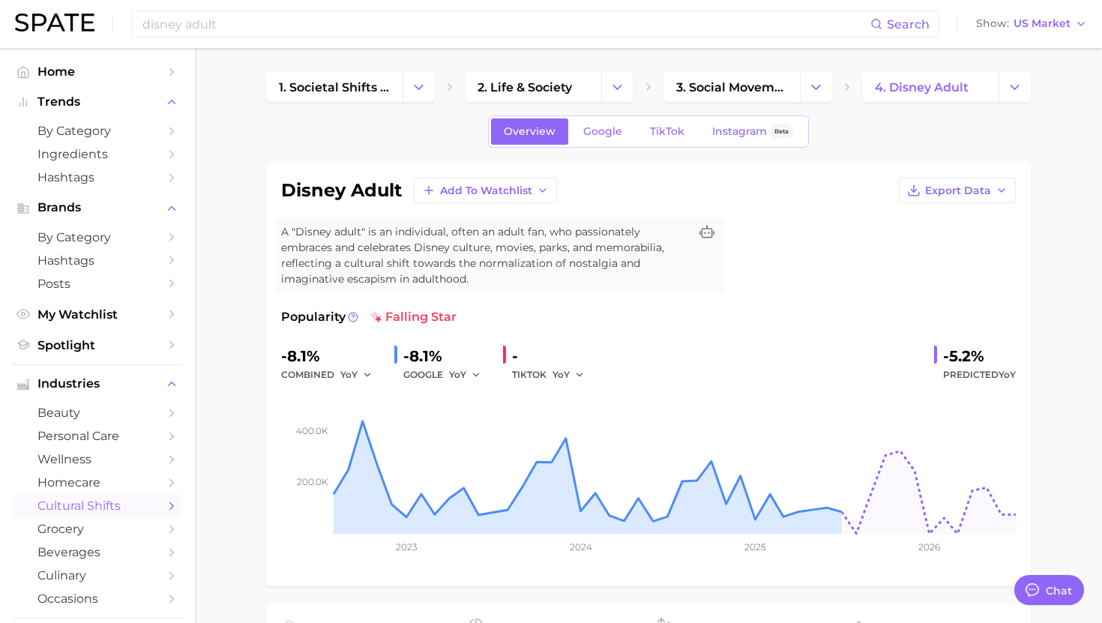
type textarea "x"
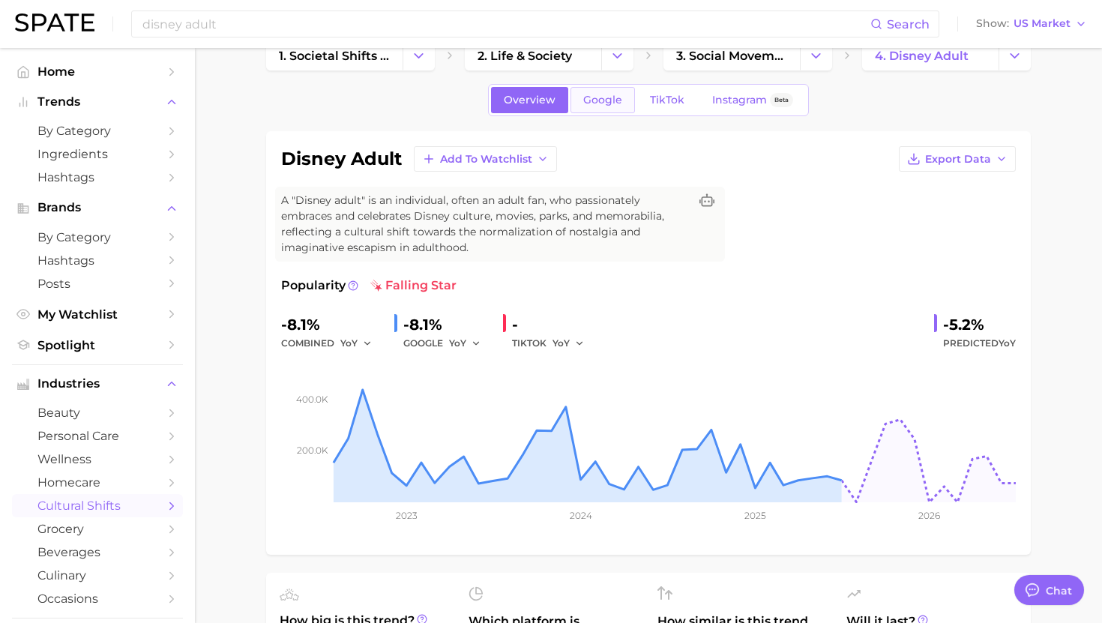
click at [624, 106] on link "Google" at bounding box center [603, 100] width 64 height 26
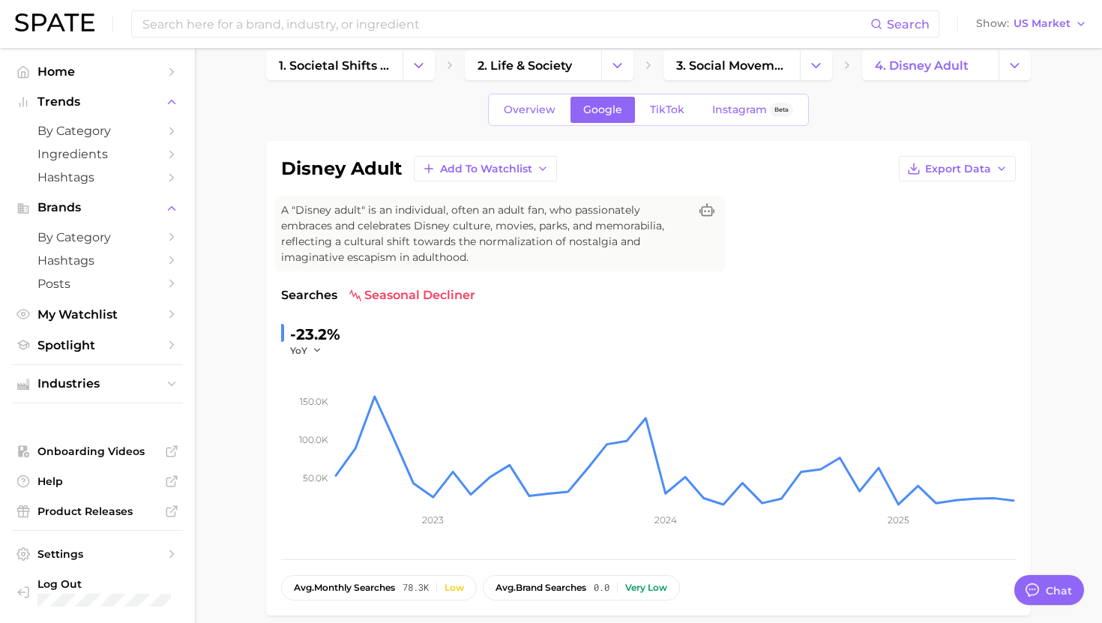
scroll to position [24, 0]
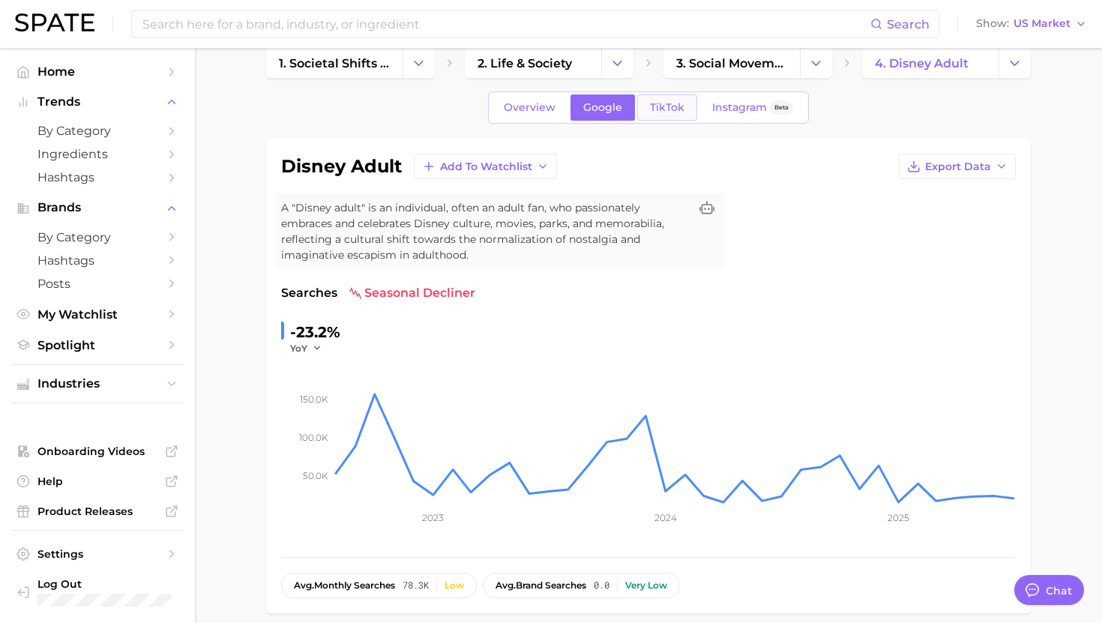
click at [663, 100] on link "TikTok" at bounding box center [667, 107] width 60 height 26
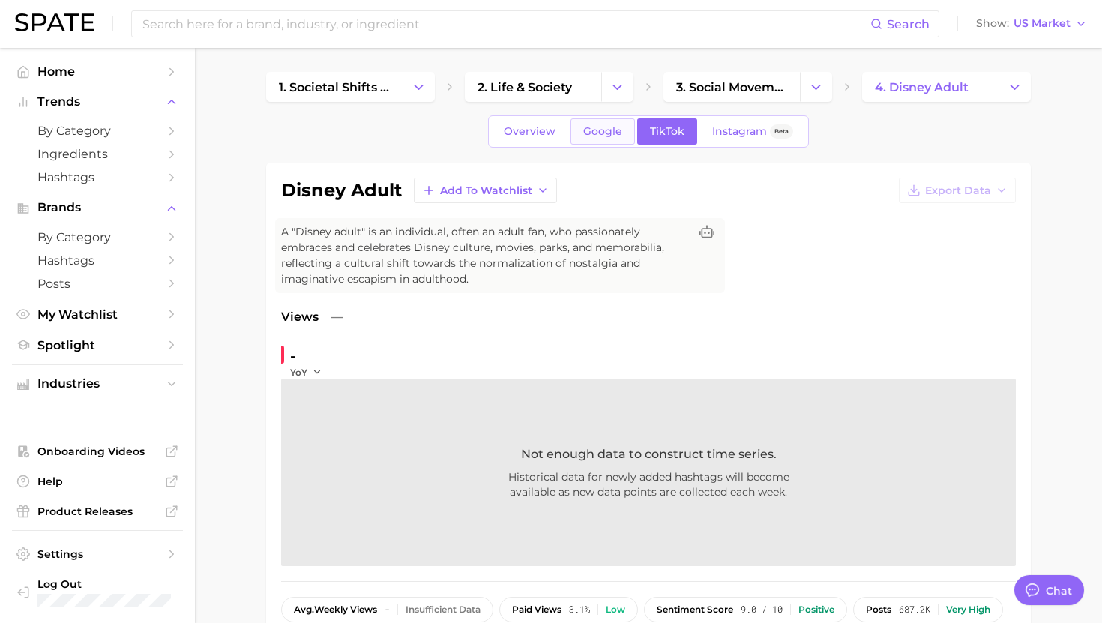
click at [598, 124] on link "Google" at bounding box center [603, 131] width 64 height 26
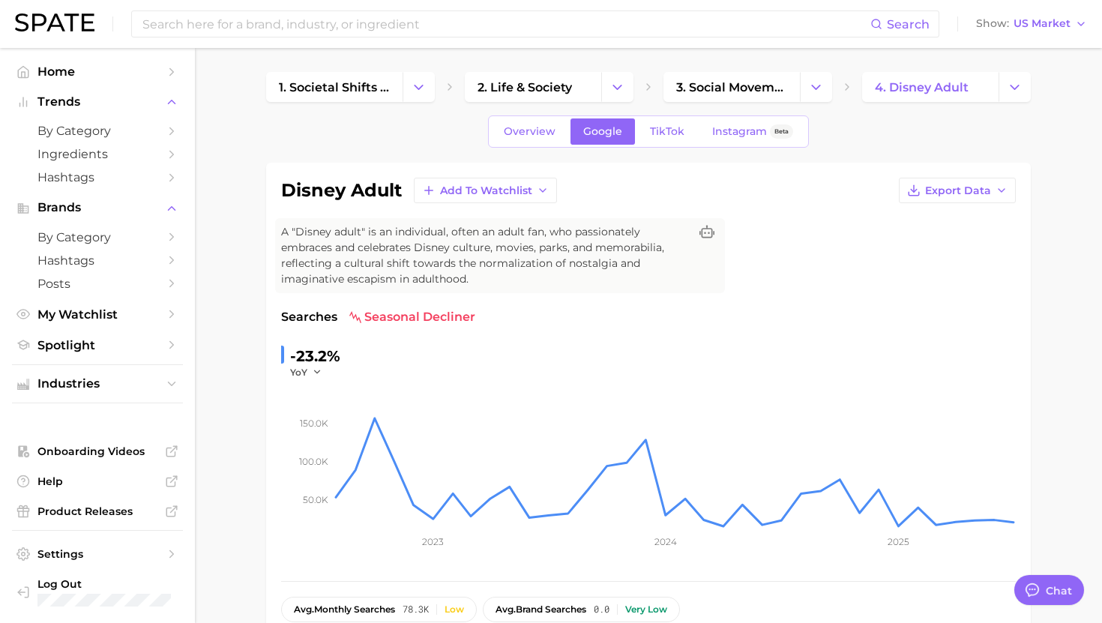
click at [508, 146] on div "Overview Google TikTok Instagram Beta" at bounding box center [648, 131] width 321 height 32
click at [518, 139] on link "Overview" at bounding box center [529, 131] width 77 height 26
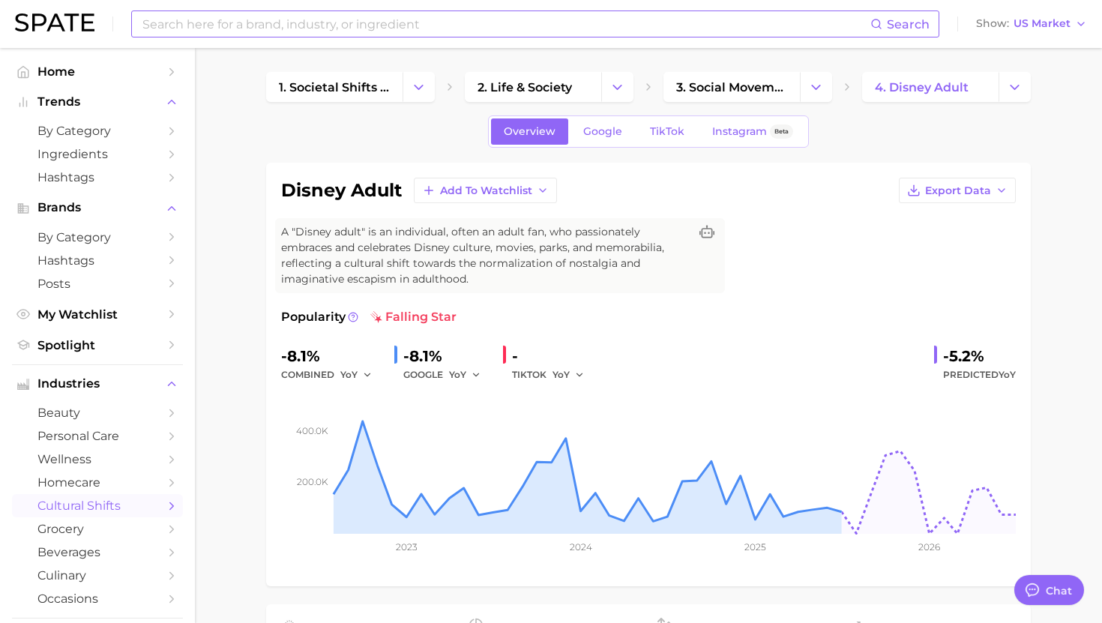
click at [496, 25] on input at bounding box center [505, 23] width 729 height 25
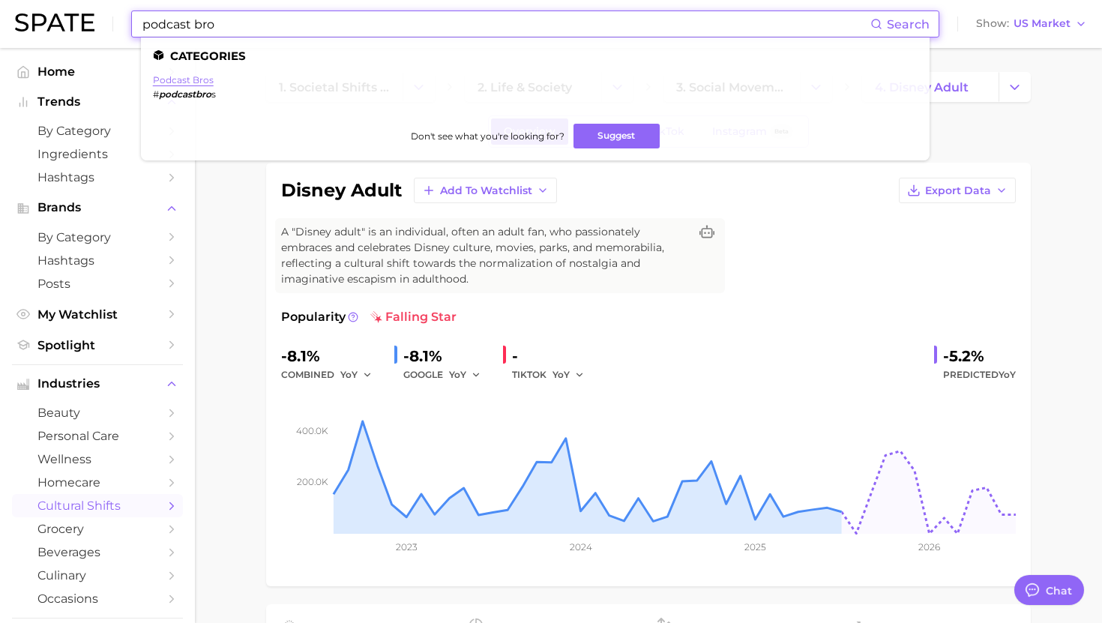
type input "podcast bro"
click at [181, 76] on link "podcast bros" at bounding box center [183, 79] width 61 height 11
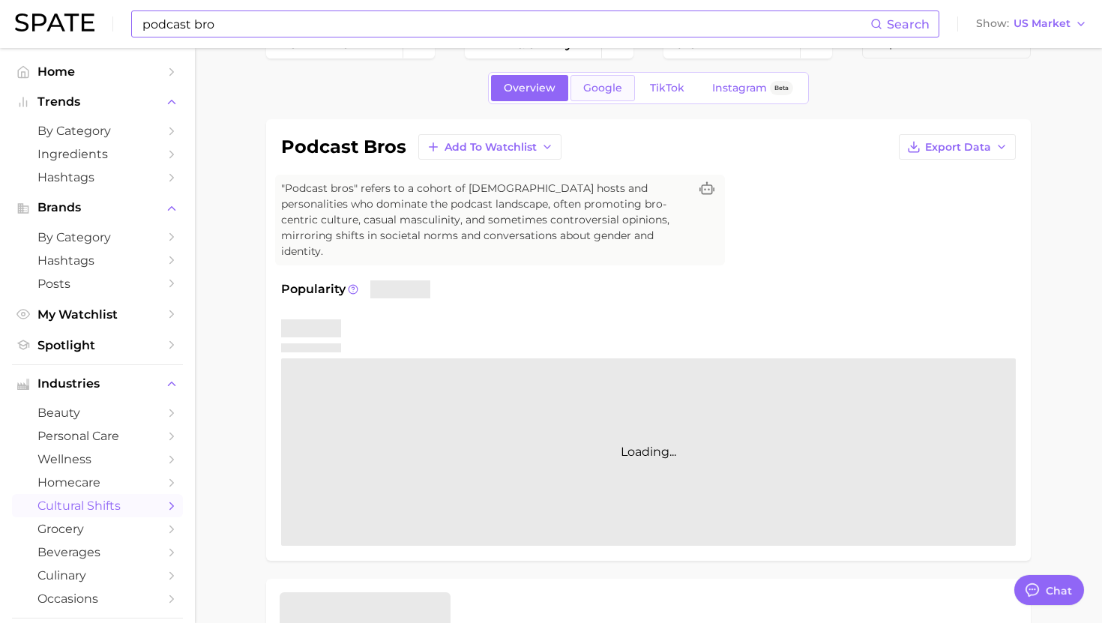
scroll to position [46, 0]
click at [669, 85] on span "TikTok" at bounding box center [667, 85] width 34 height 13
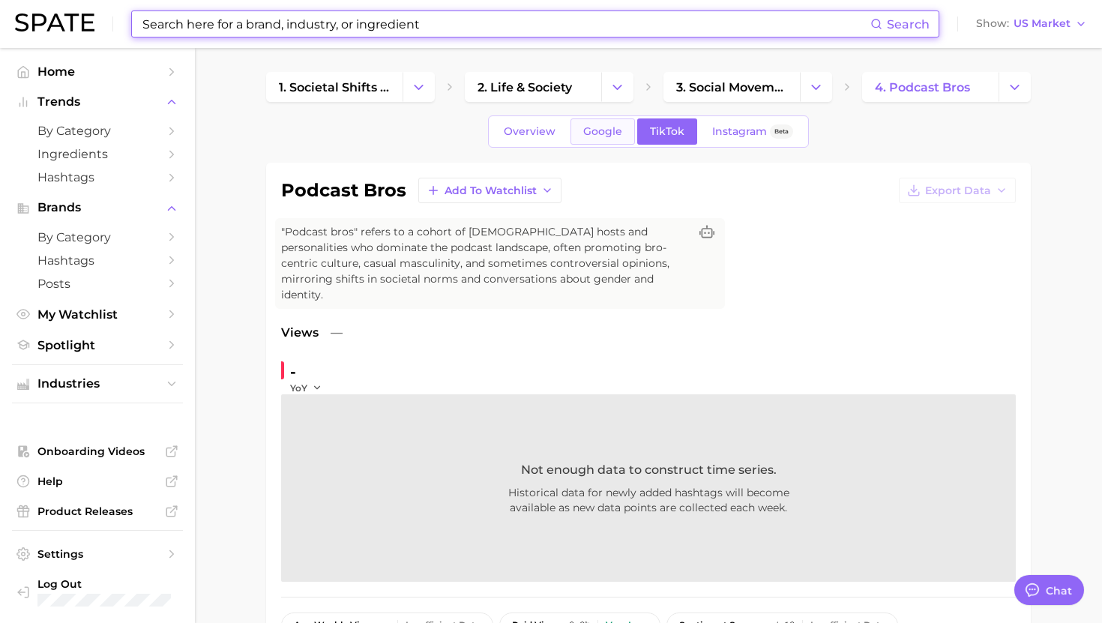
click at [613, 131] on span "Google" at bounding box center [602, 131] width 39 height 13
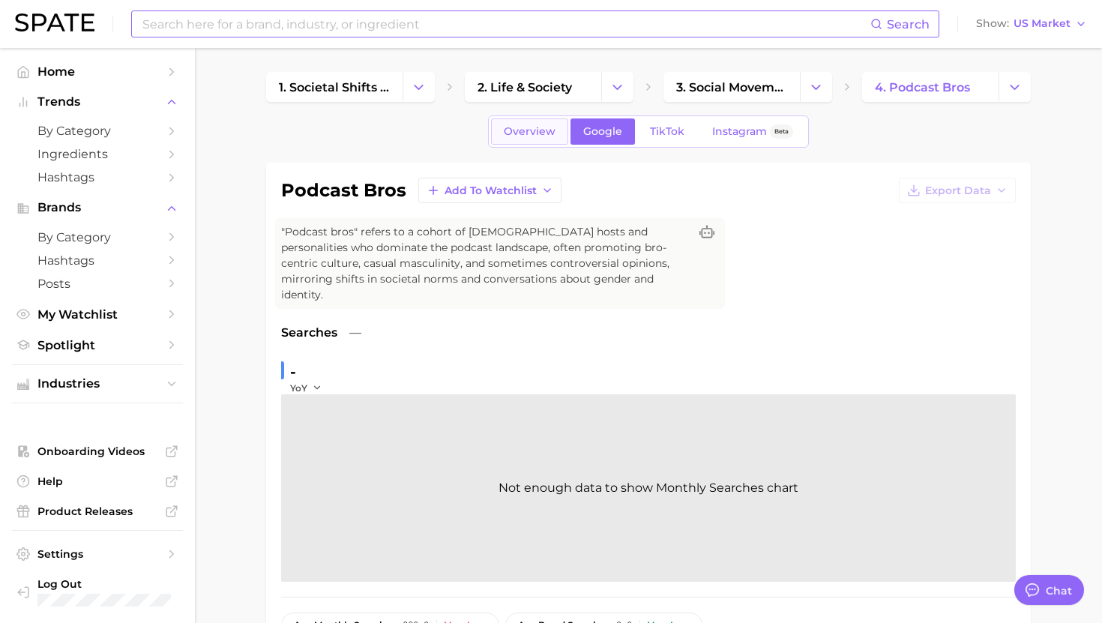
click at [522, 132] on span "Overview" at bounding box center [530, 131] width 52 height 13
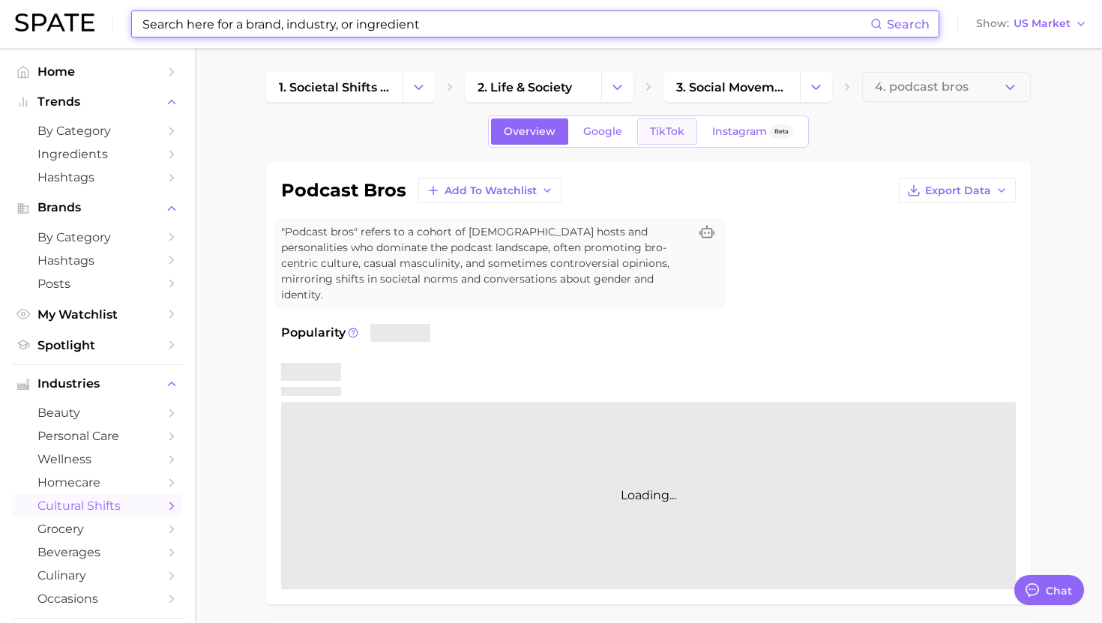
click at [671, 127] on span "TikTok" at bounding box center [667, 131] width 34 height 13
